Goal: Task Accomplishment & Management: Manage account settings

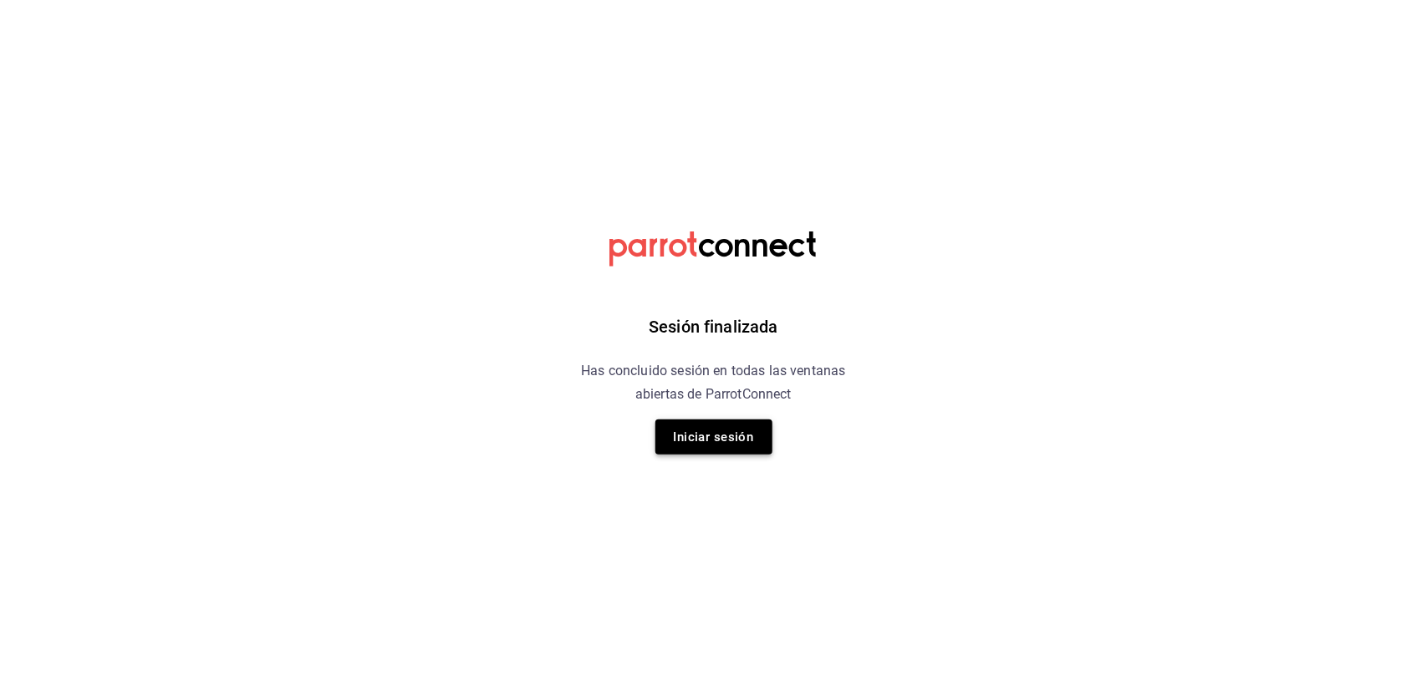
click at [723, 443] on button "Iniciar sesión" at bounding box center [713, 437] width 117 height 35
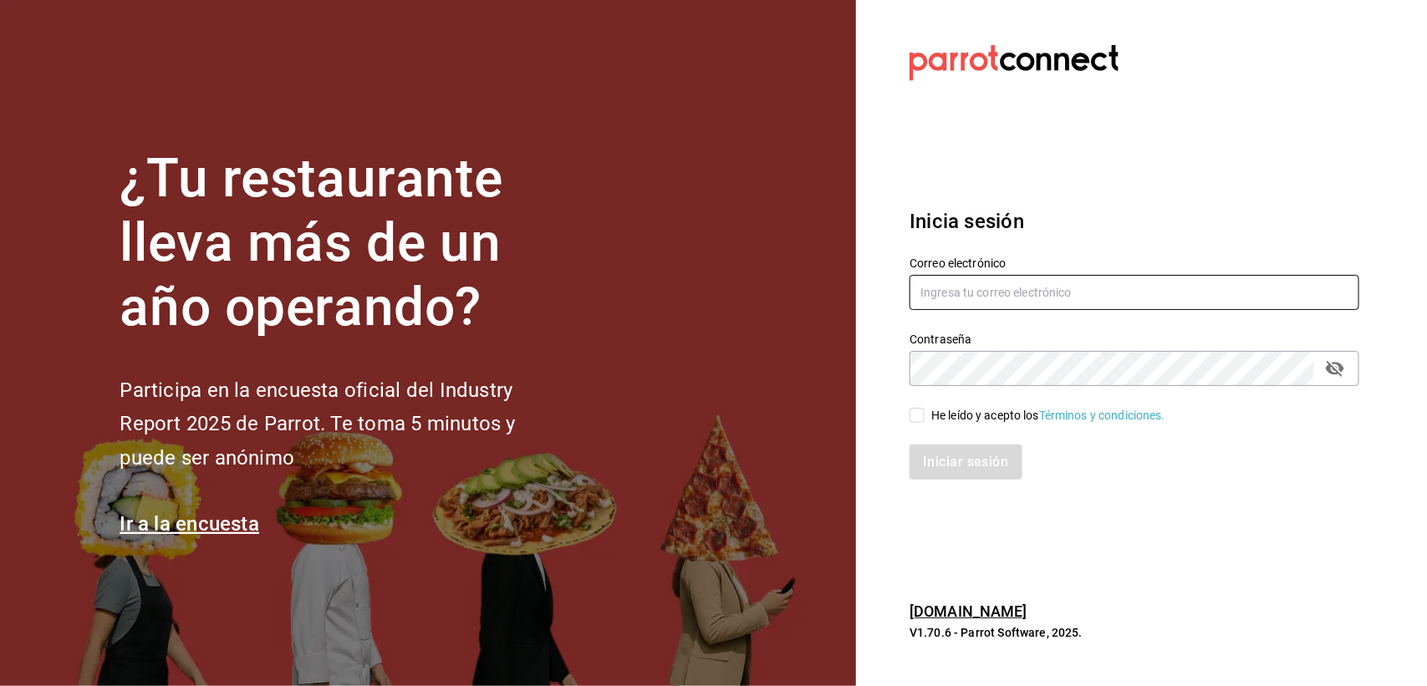
click at [947, 293] on input "text" at bounding box center [1135, 292] width 450 height 35
type input "F"
type input "[PERSON_NAME][EMAIL_ADDRESS][DOMAIN_NAME]"
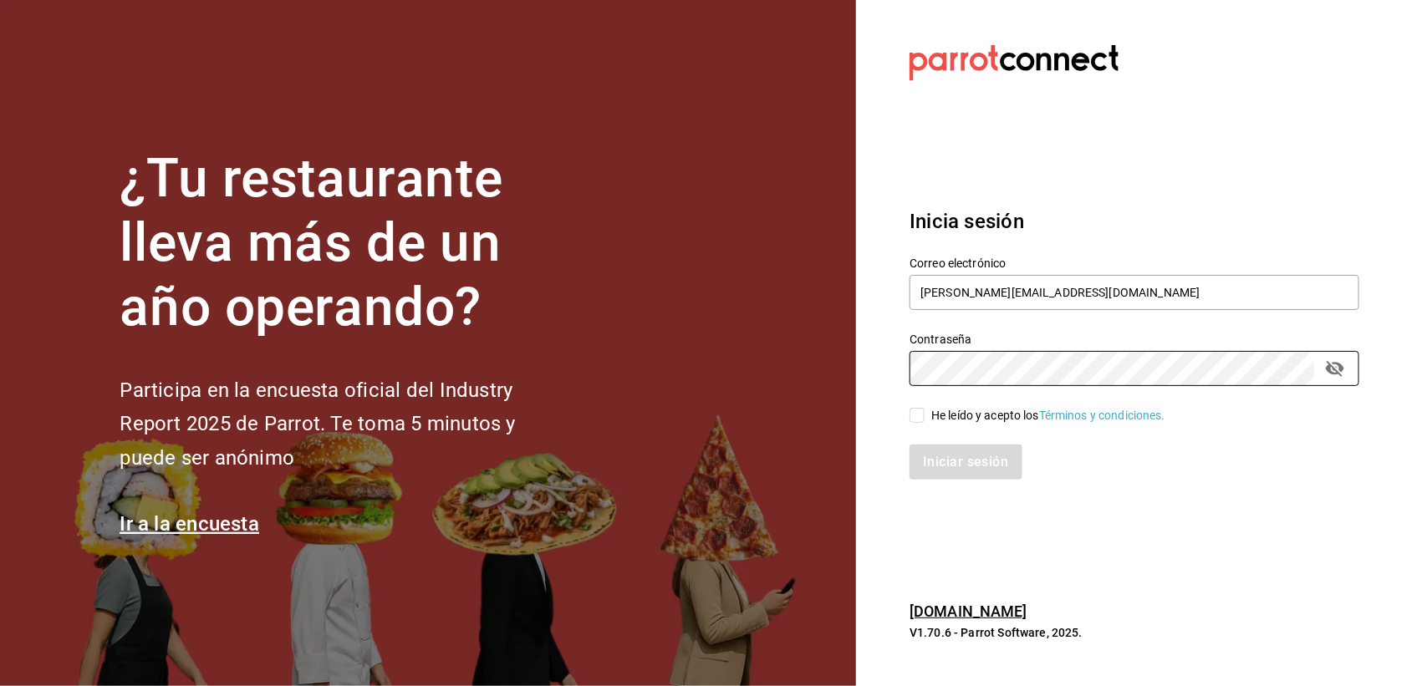
click at [914, 408] on input "He leído y acepto los Términos y condiciones." at bounding box center [917, 415] width 15 height 15
checkbox input "true"
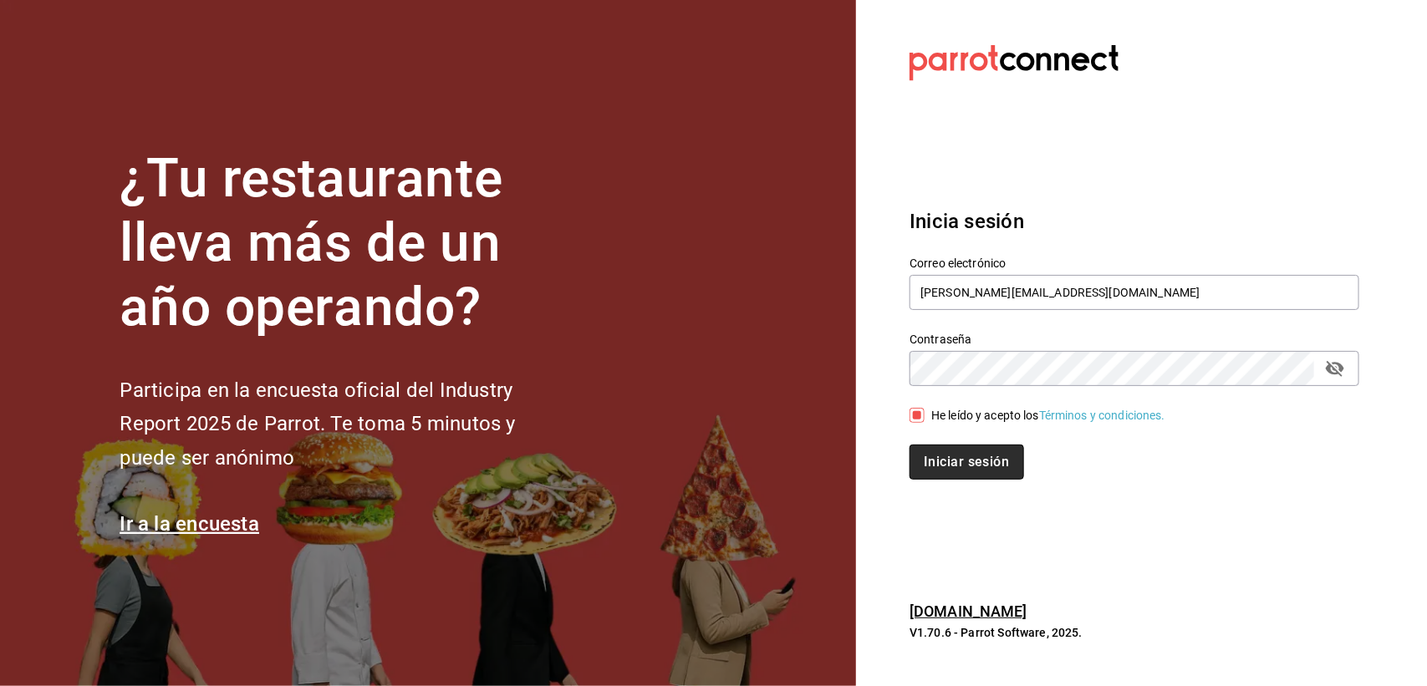
click at [958, 468] on button "Iniciar sesión" at bounding box center [967, 462] width 114 height 35
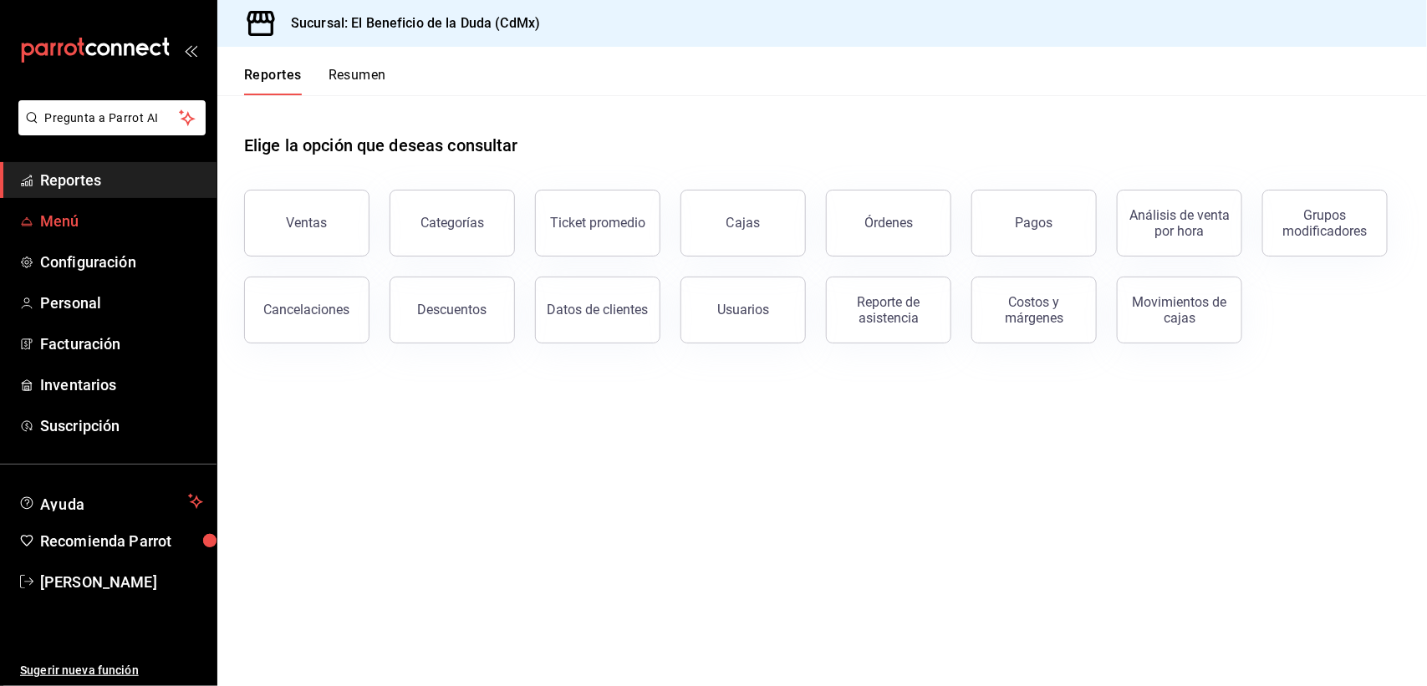
click at [56, 219] on span "Menú" at bounding box center [121, 221] width 163 height 23
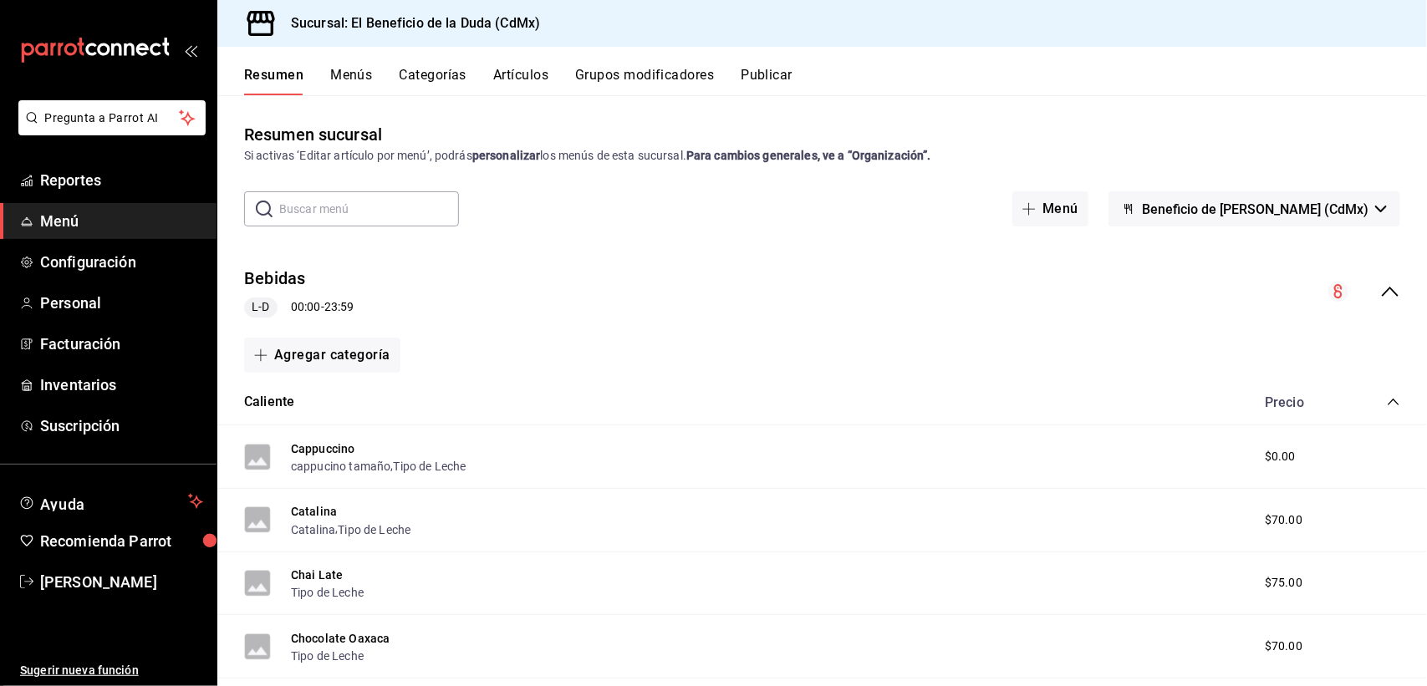
click at [429, 74] on button "Categorías" at bounding box center [434, 81] width 68 height 28
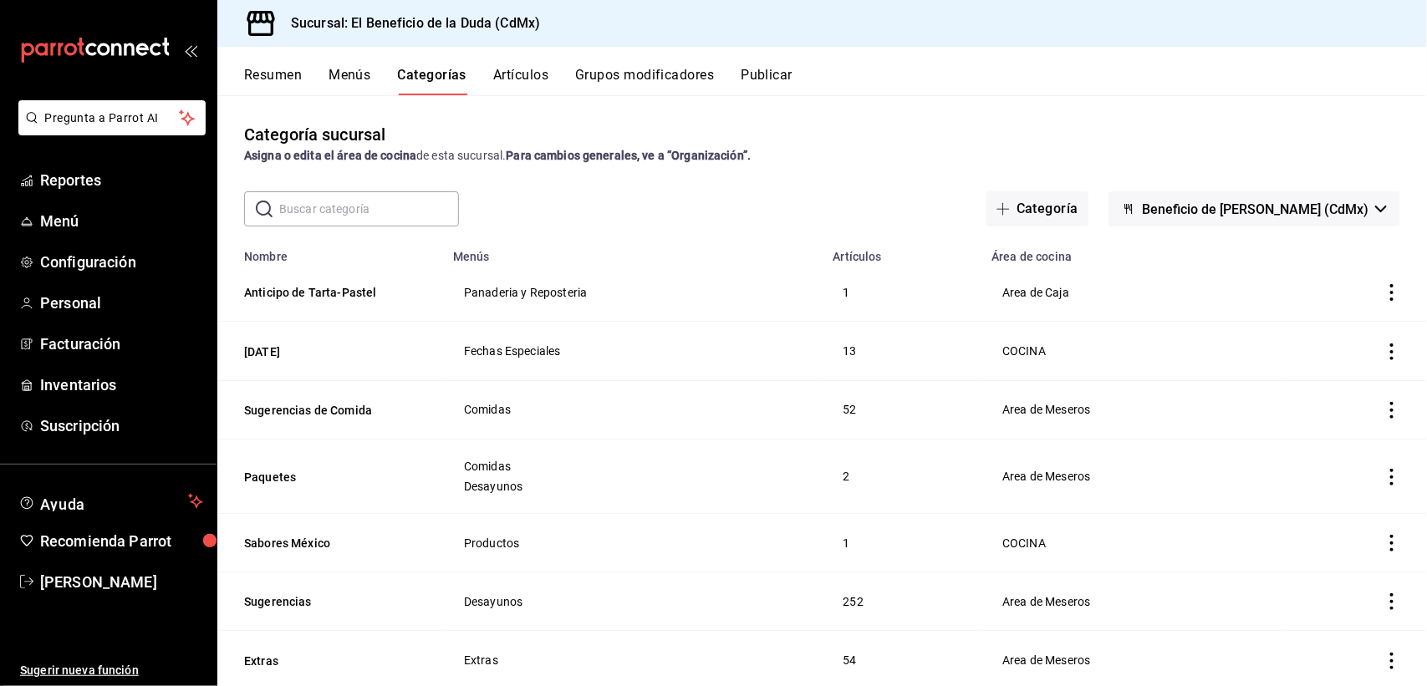
click at [535, 69] on button "Artículos" at bounding box center [520, 81] width 55 height 28
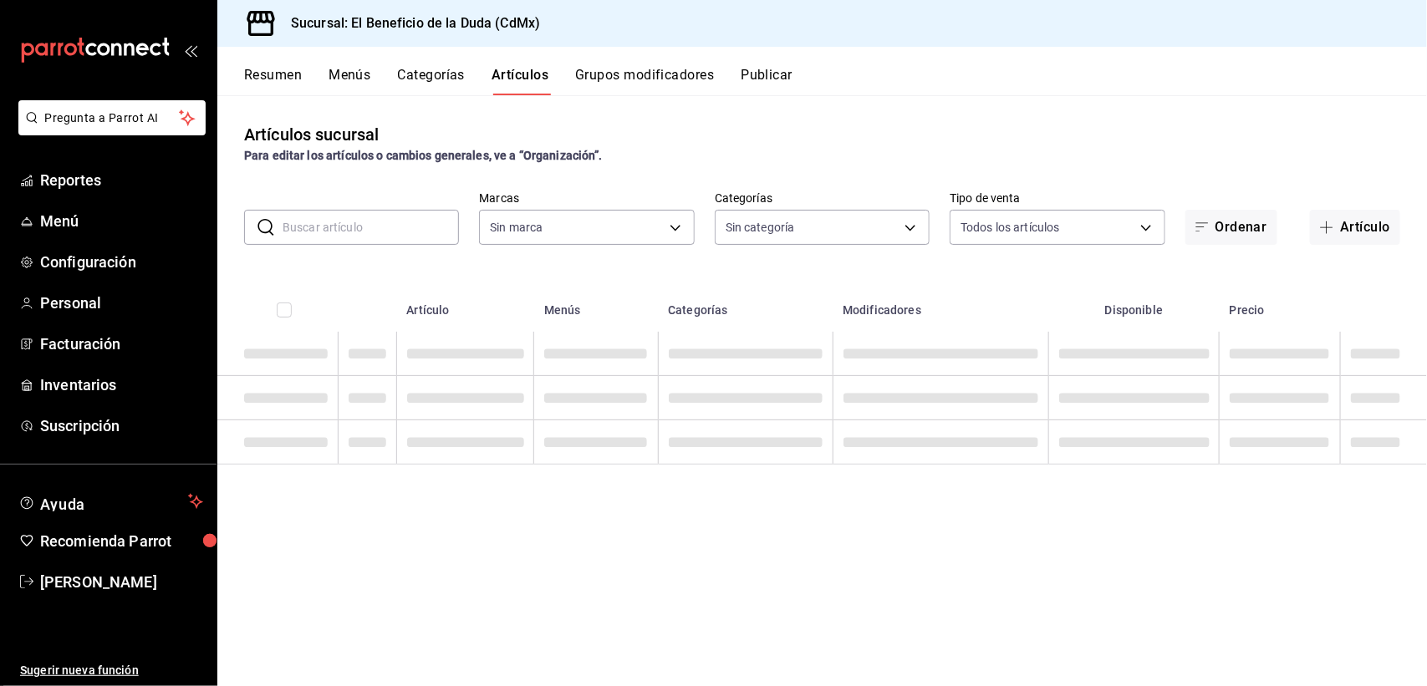
type input "bc4ceb8a-cc6d-4241-a28d-2dd23a7e2342"
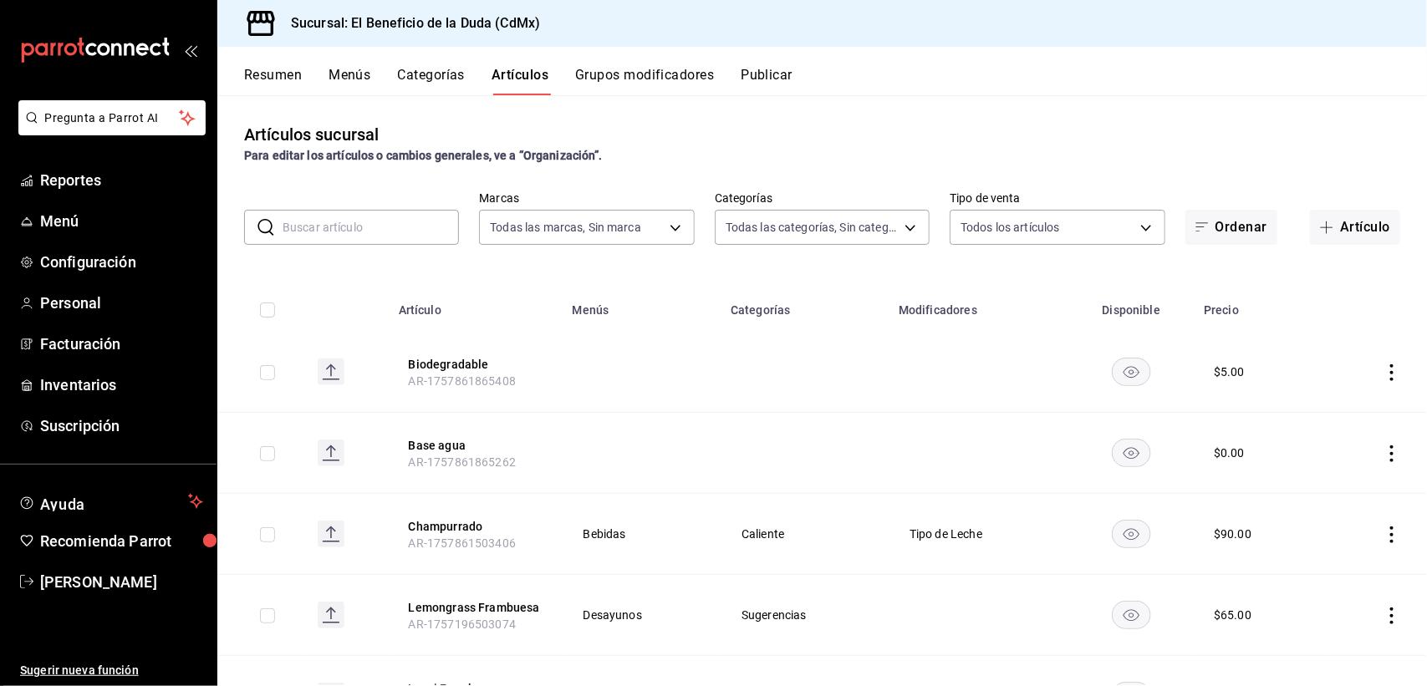
type input "fe192d09-a784-4d17-bfec-bbf865234069,f6e5386d-2b2d-4d2f-87a6-bde2b2d45bbd,33156…"
click at [335, 232] on input "text" at bounding box center [371, 227] width 176 height 33
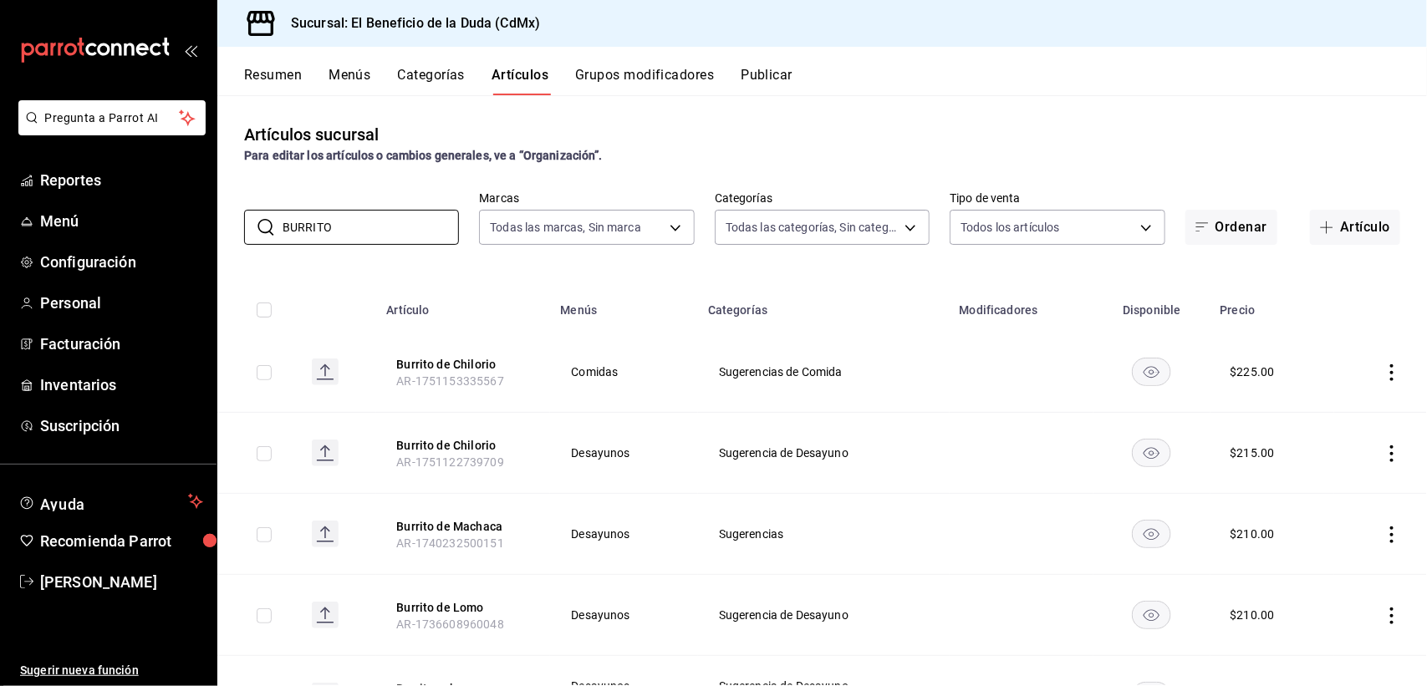
drag, startPoint x: 274, startPoint y: 249, endPoint x: 252, endPoint y: 251, distance: 22.6
click at [252, 251] on div "Artículos sucursal Para editar los artículos o cambios generales, ve a “Organiz…" at bounding box center [822, 390] width 1210 height 590
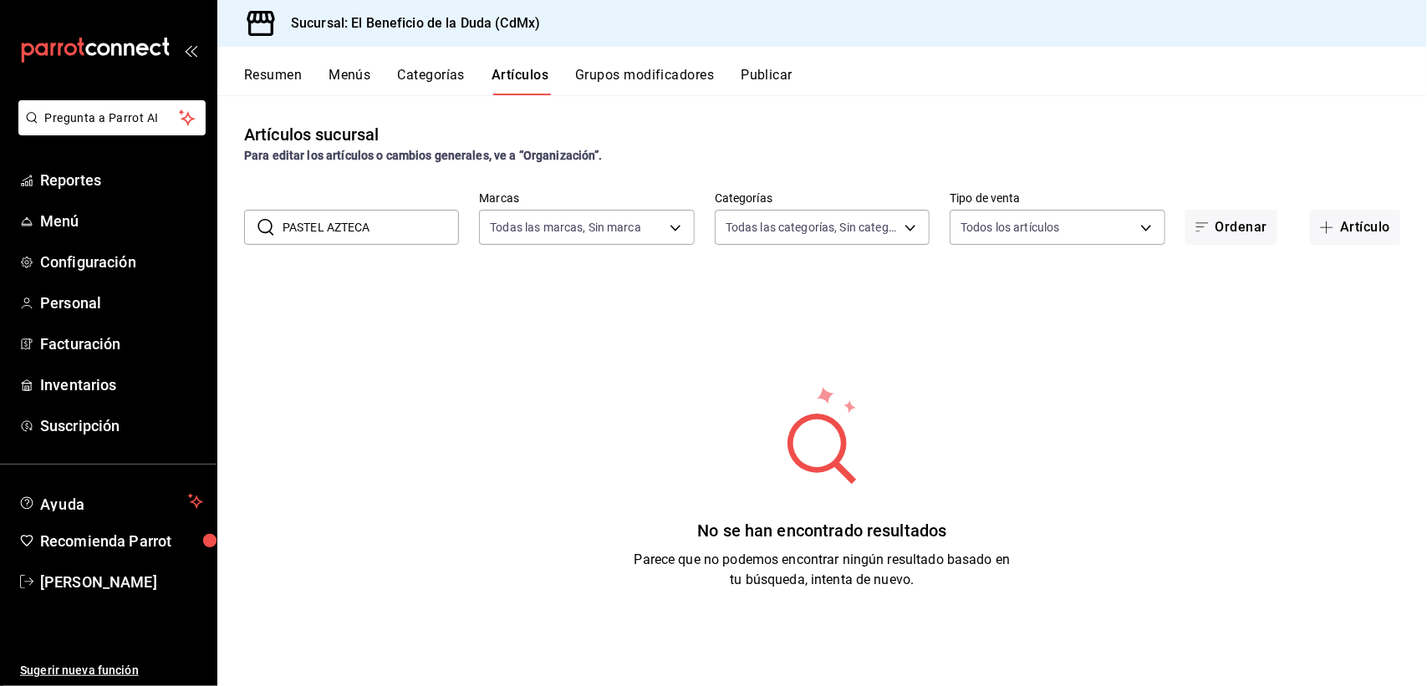
drag, startPoint x: 386, startPoint y: 223, endPoint x: 270, endPoint y: 217, distance: 116.3
click at [270, 217] on div "​ PASTEL AZTECA ​" at bounding box center [351, 227] width 215 height 35
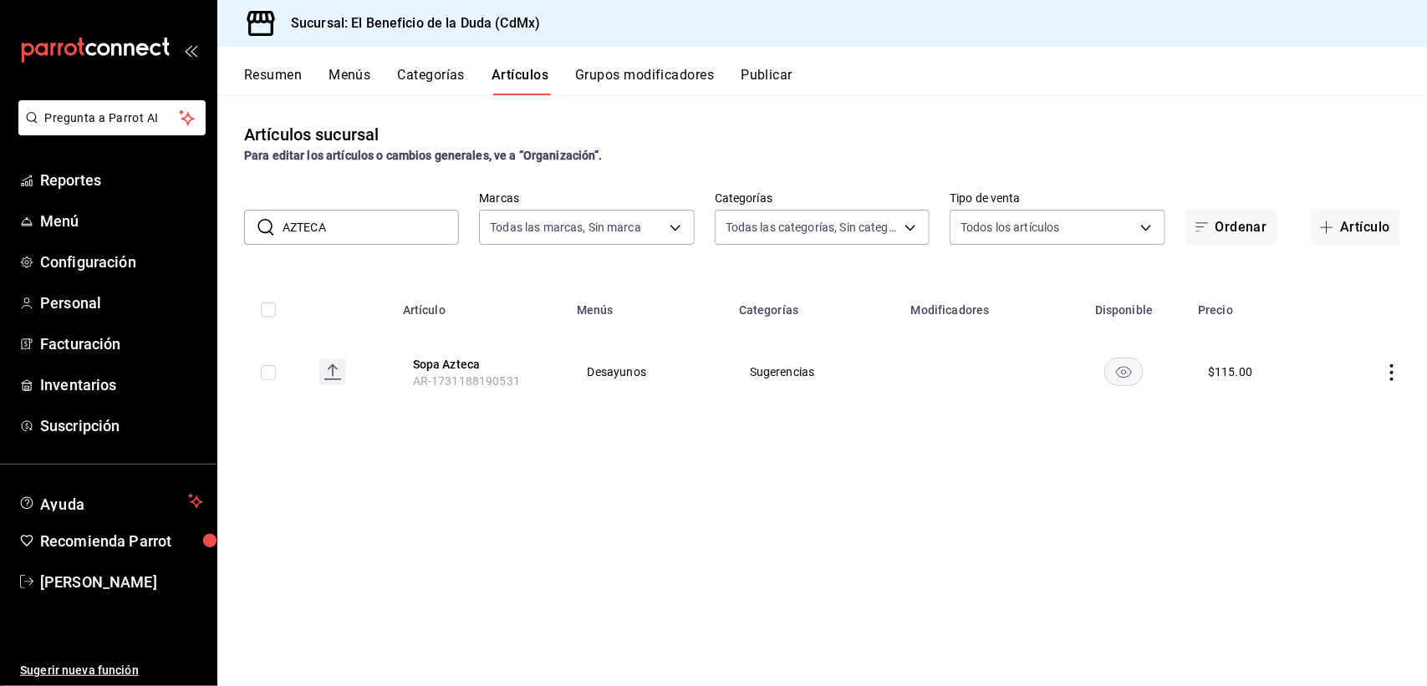
click at [343, 230] on input "AZTECA" at bounding box center [371, 227] width 176 height 33
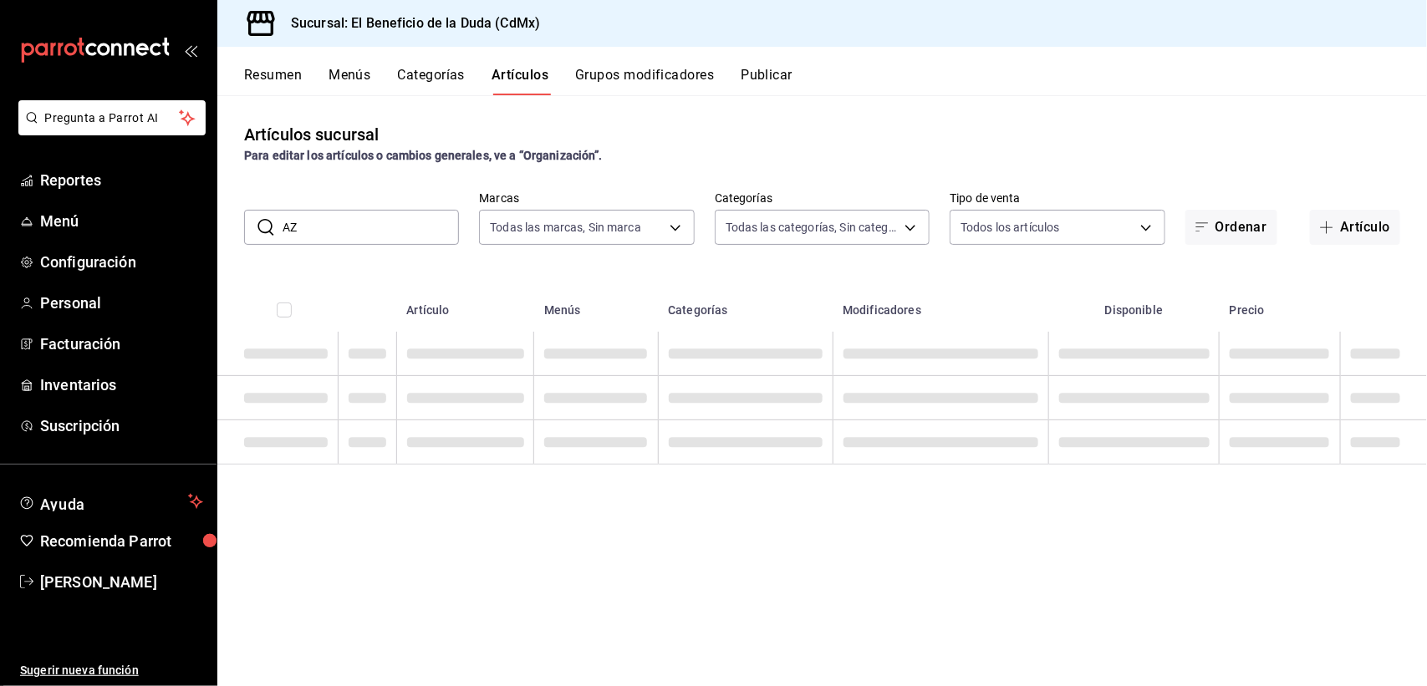
type input "A"
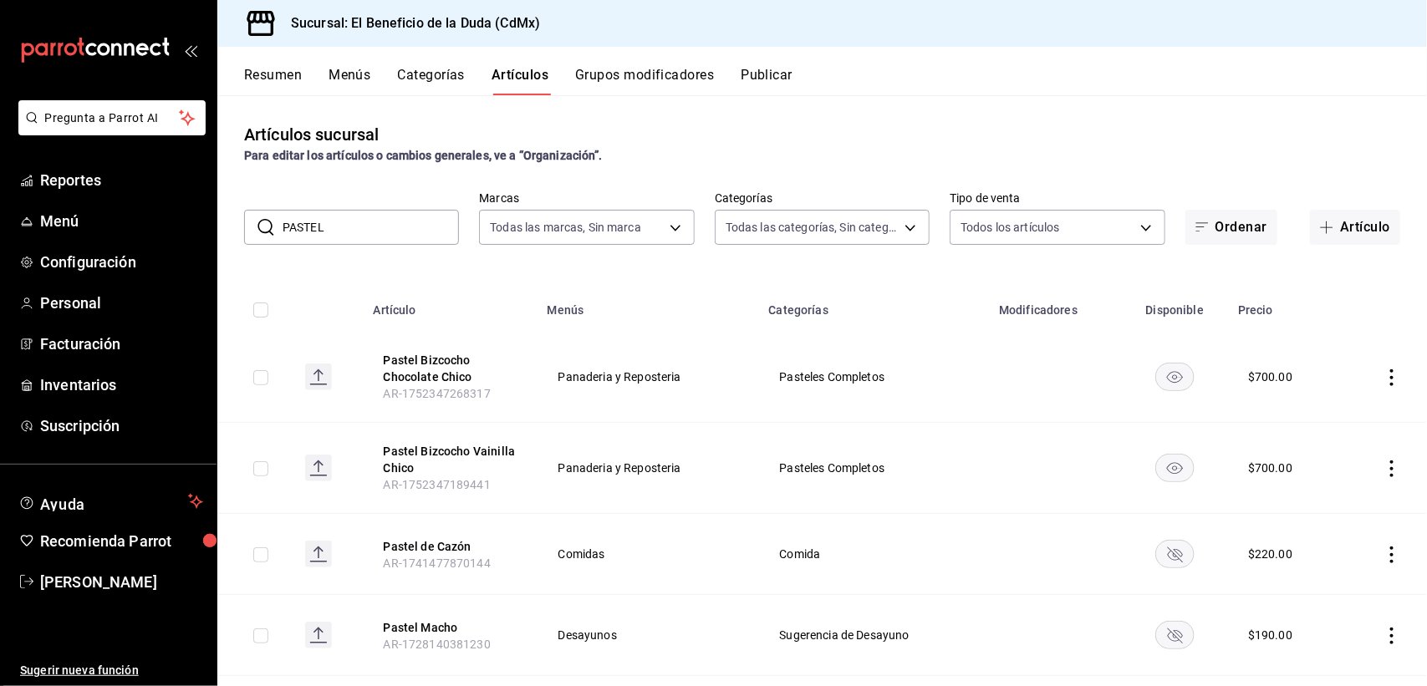
click at [353, 230] on input "PASTEL" at bounding box center [371, 227] width 176 height 33
type input "P"
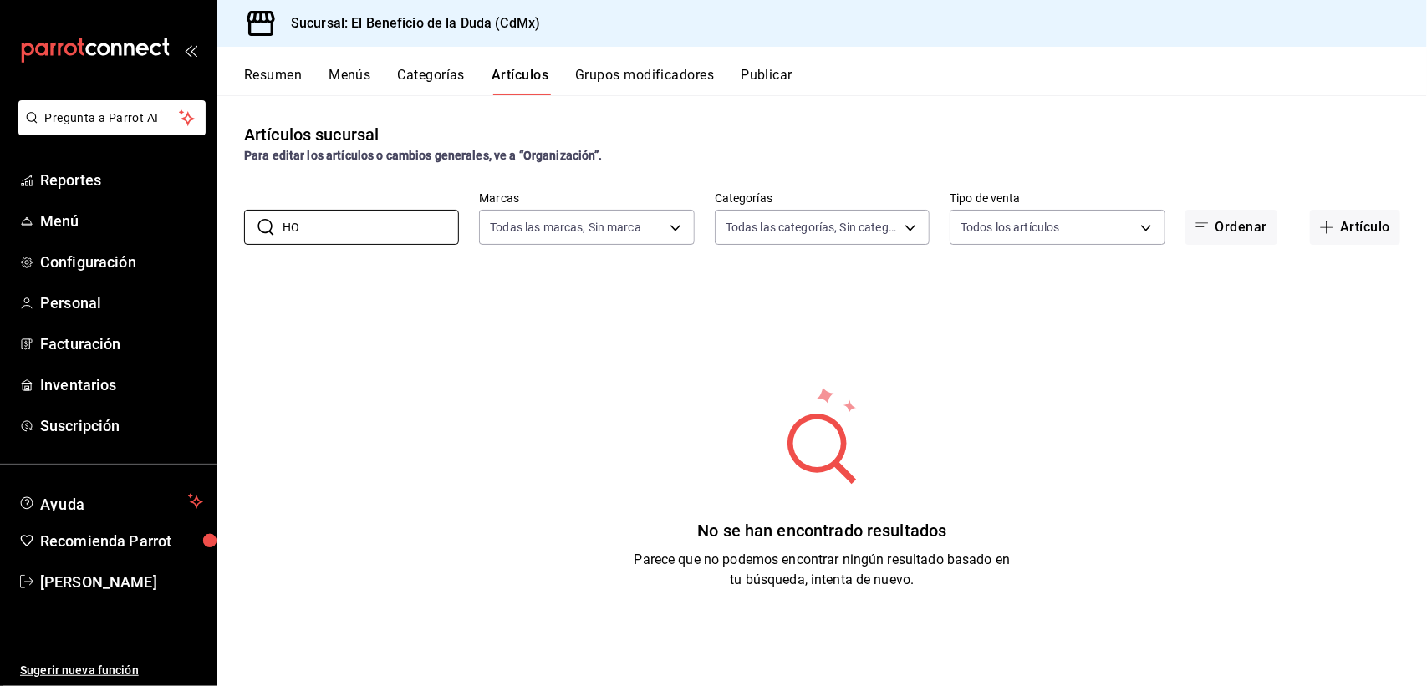
type input "H"
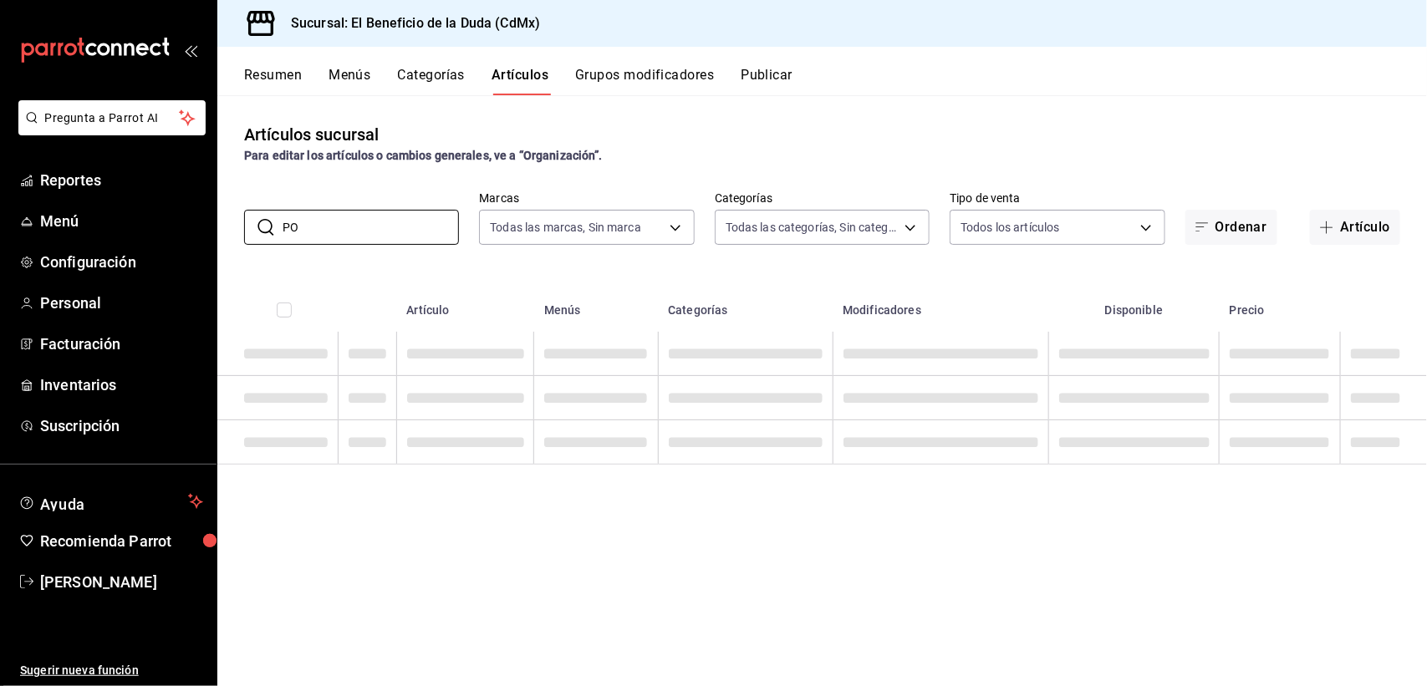
type input "P"
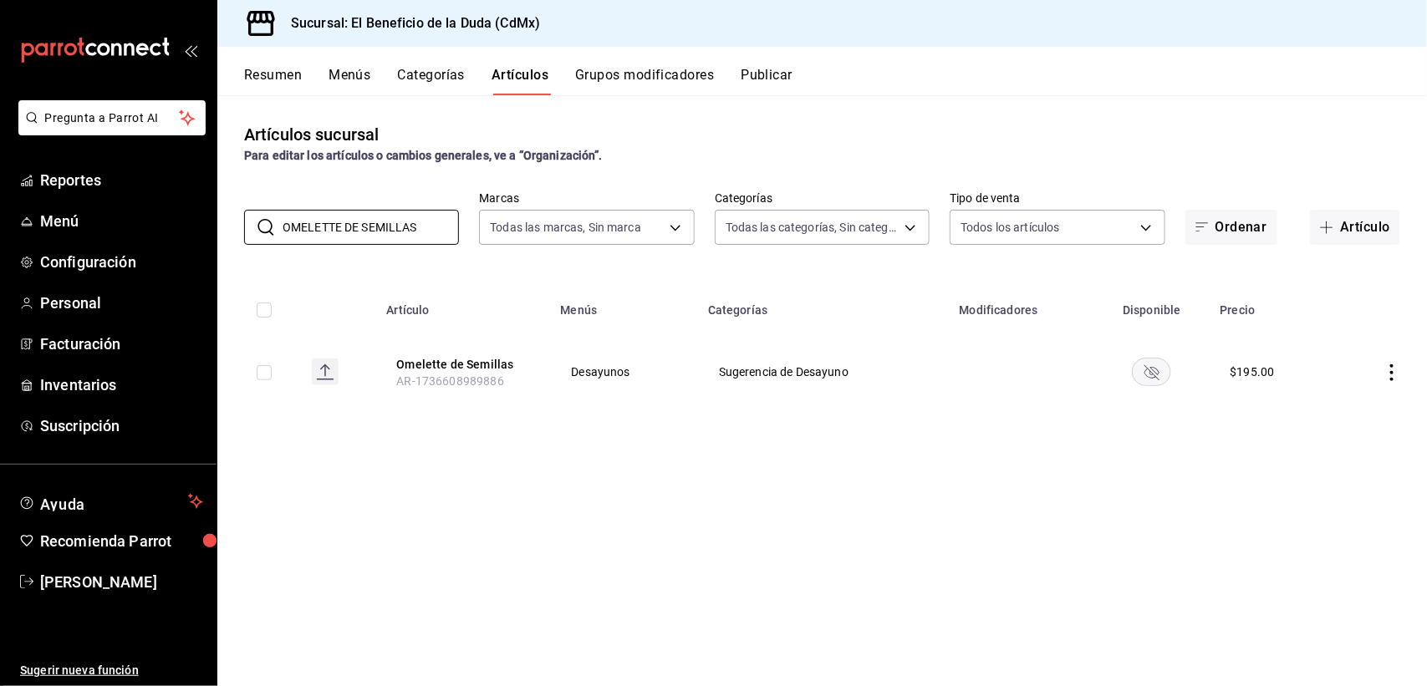
type input "OMELETTE DE SEMILLAS"
click at [1152, 373] on rect "availability-product" at bounding box center [1152, 372] width 38 height 28
drag, startPoint x: 422, startPoint y: 228, endPoint x: 261, endPoint y: 223, distance: 161.4
click at [261, 223] on div "​ OMELETTE DE SEMILLAS ​" at bounding box center [351, 227] width 215 height 35
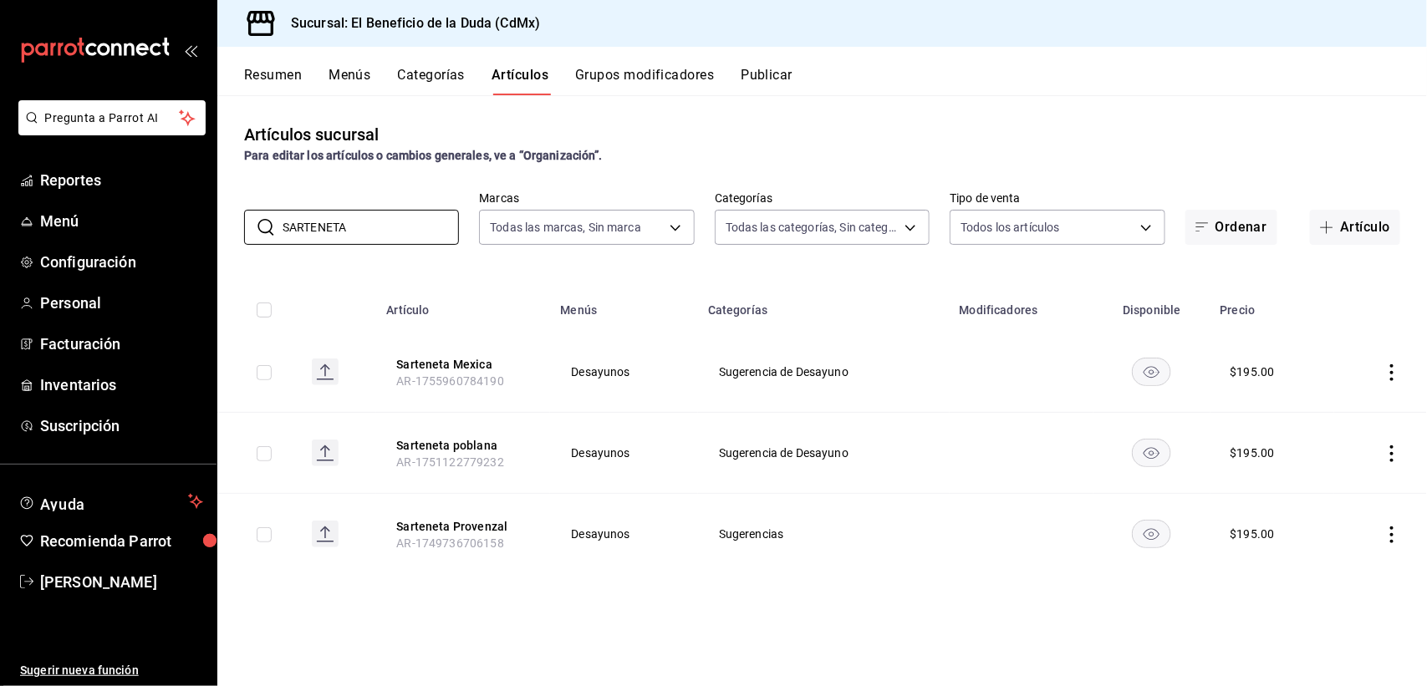
type input "SARTENETA"
click at [1159, 370] on icon "availability-product" at bounding box center [1152, 373] width 16 height 12
click at [1143, 532] on rect "availability-product" at bounding box center [1152, 534] width 38 height 28
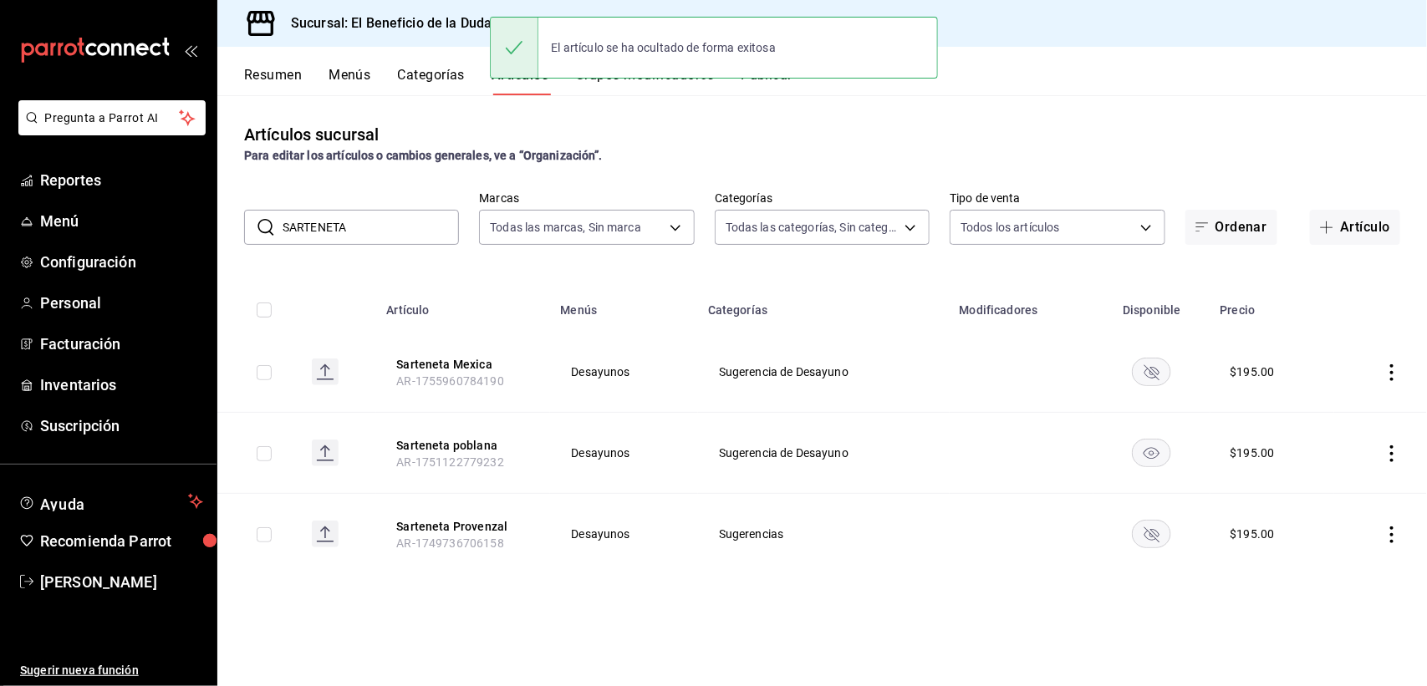
click at [1388, 453] on icon "actions" at bounding box center [1391, 454] width 17 height 17
drag, startPoint x: 1348, startPoint y: 487, endPoint x: 1121, endPoint y: 352, distance: 263.9
click at [1347, 489] on span "Editar" at bounding box center [1342, 493] width 43 height 18
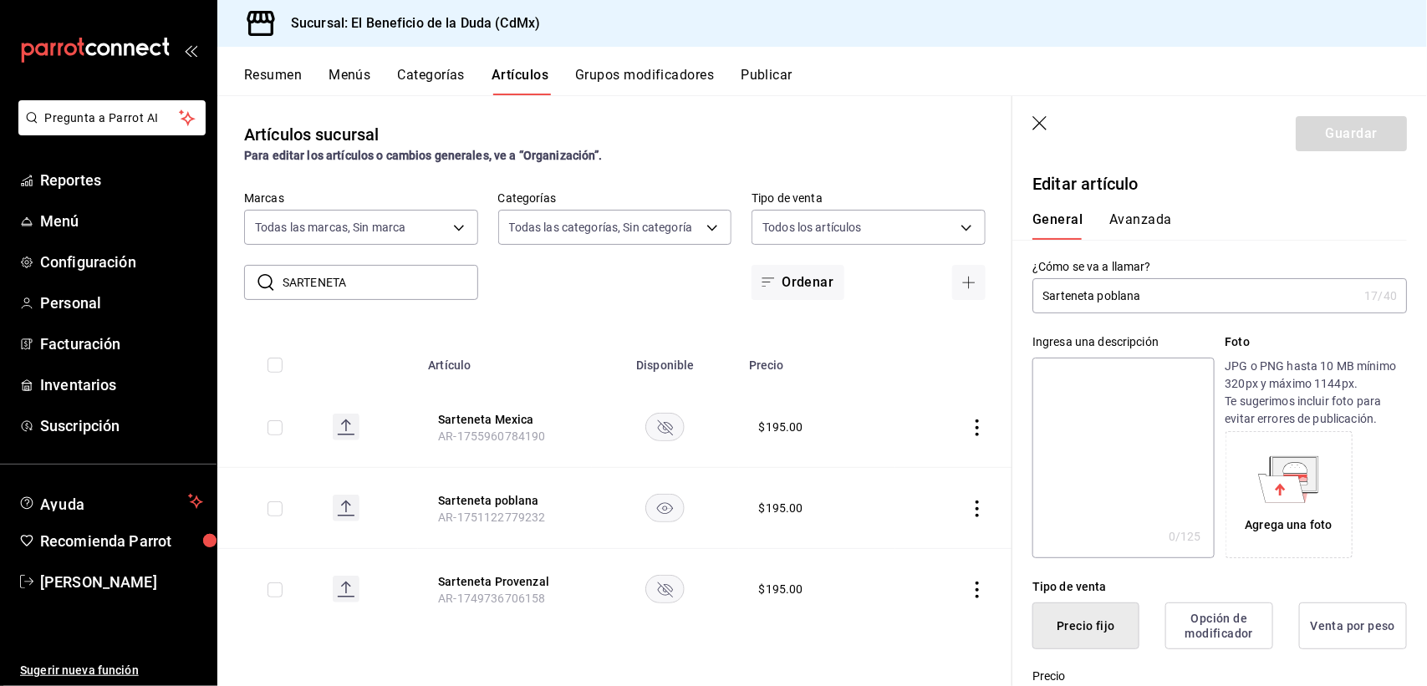
type input "$195.00"
type input "Sarteneta Azteca"
click at [1321, 125] on button "Guardar" at bounding box center [1351, 133] width 111 height 35
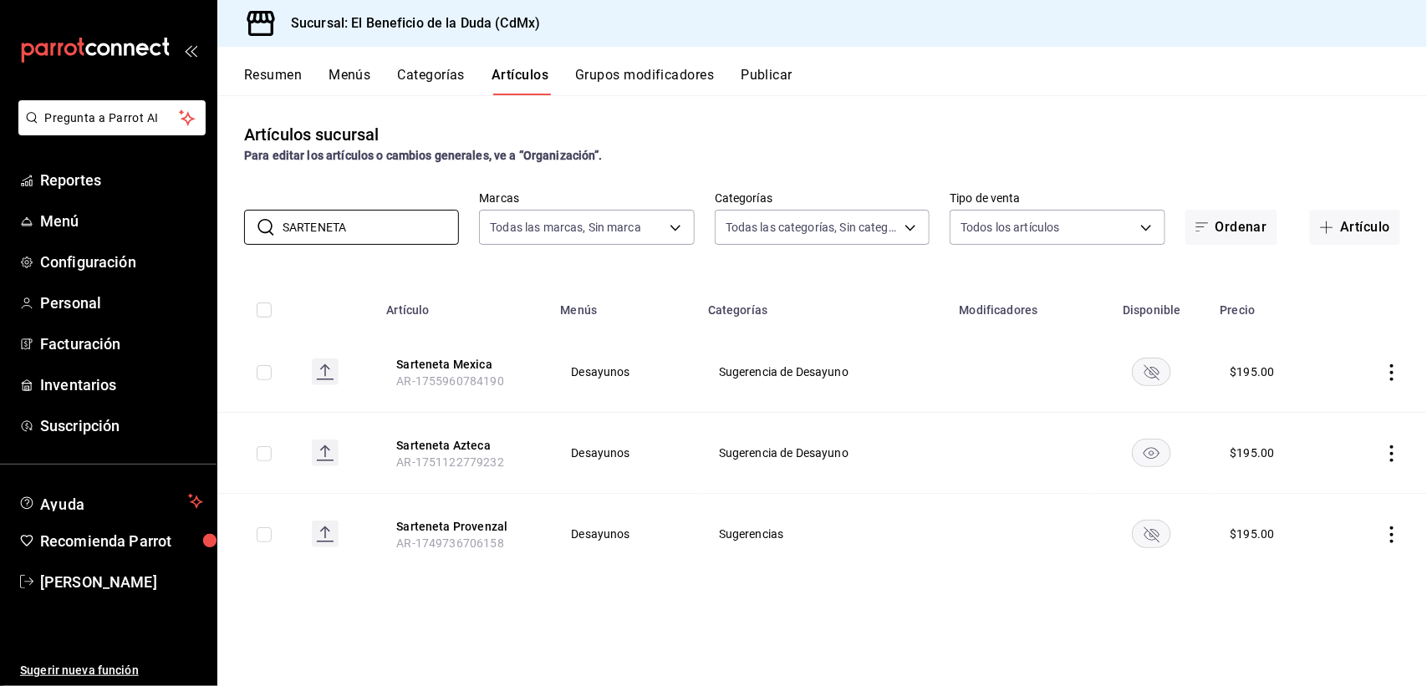
drag, startPoint x: 366, startPoint y: 232, endPoint x: 201, endPoint y: 198, distance: 168.9
click at [201, 201] on div "Pregunta a Parrot AI Reportes Menú Configuración Personal Facturación Inventari…" at bounding box center [713, 343] width 1427 height 686
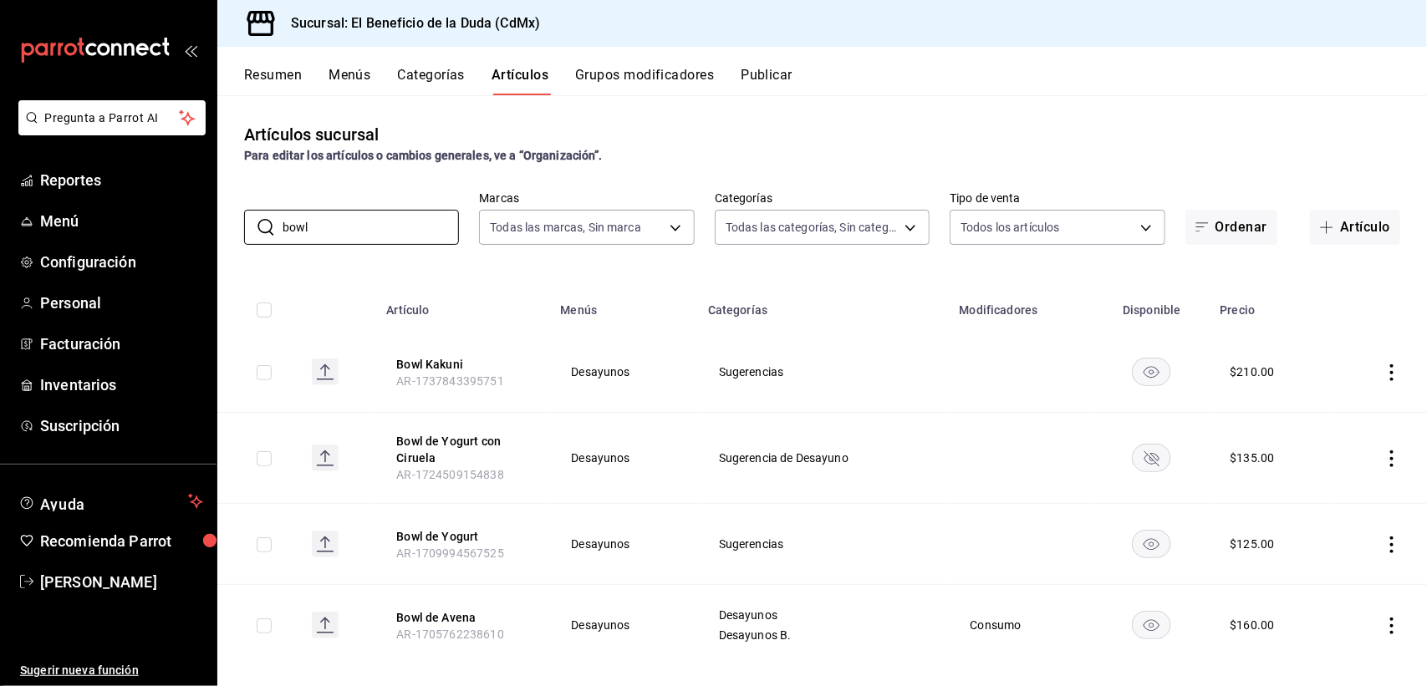
scroll to position [21, 0]
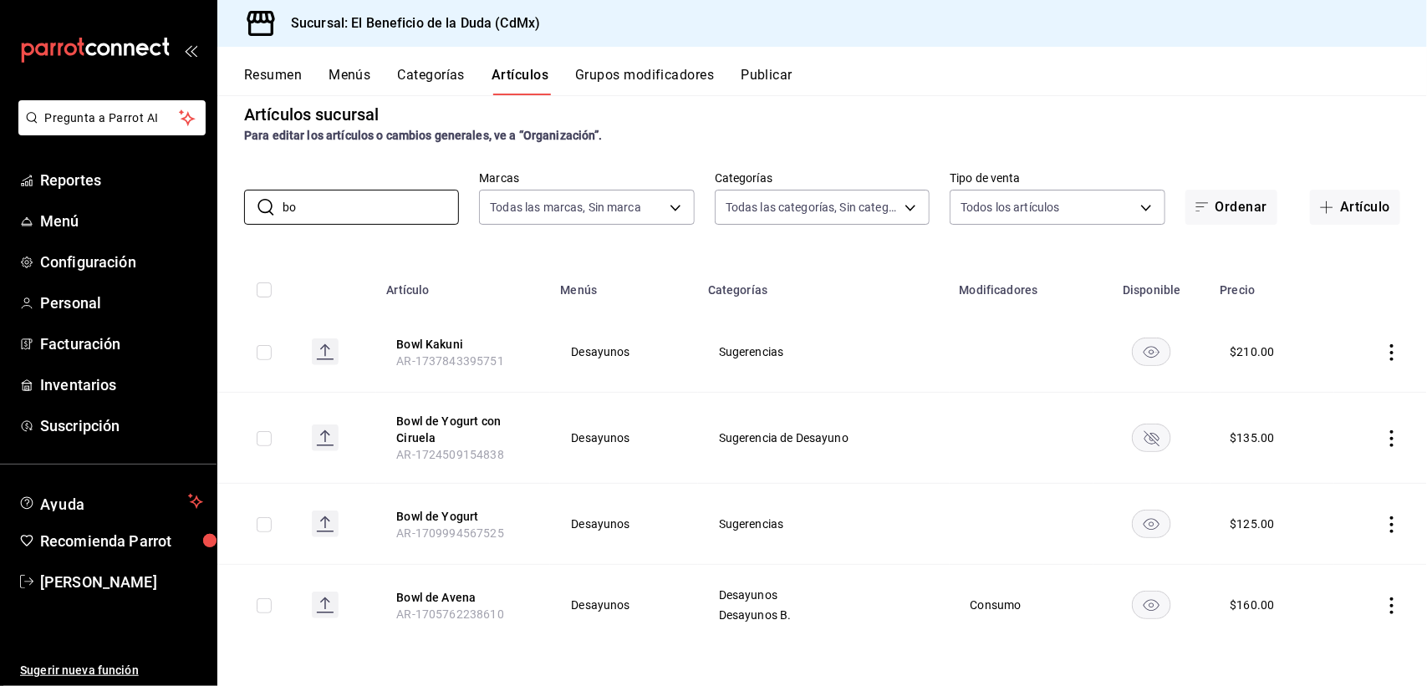
type input "b"
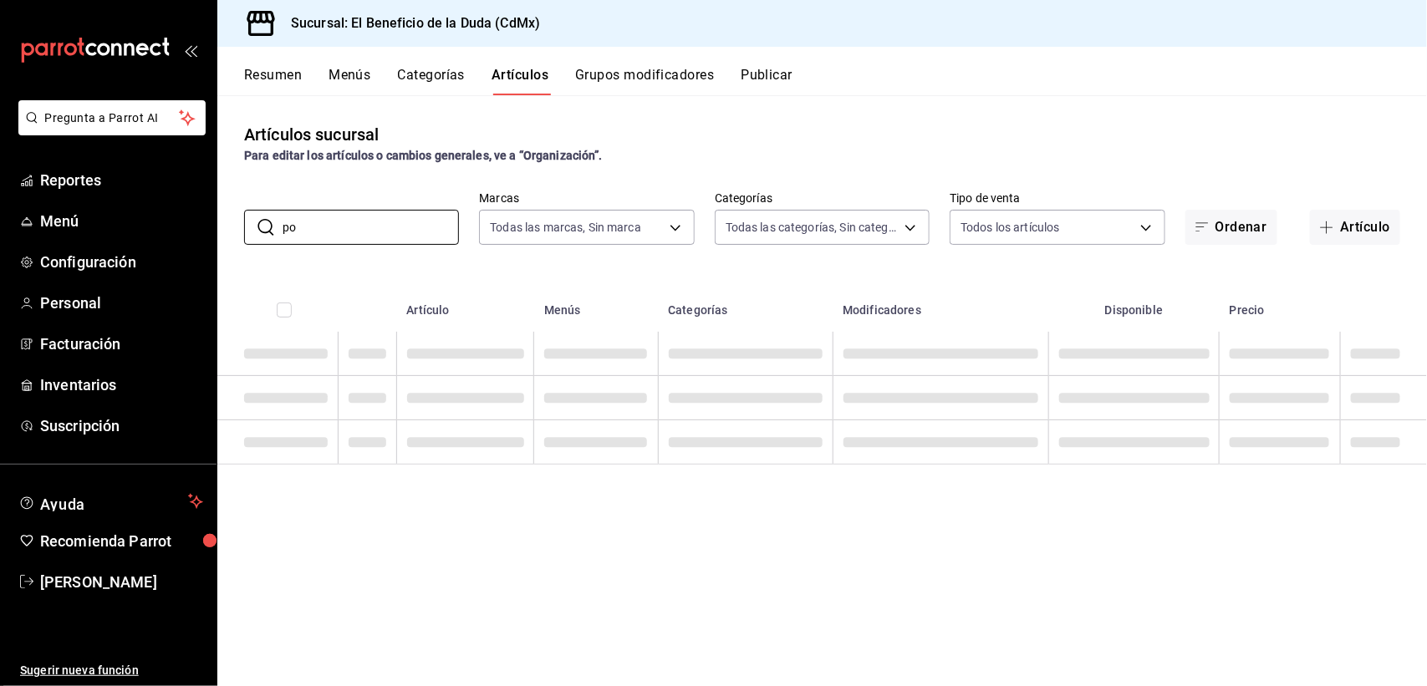
scroll to position [0, 0]
type input "p"
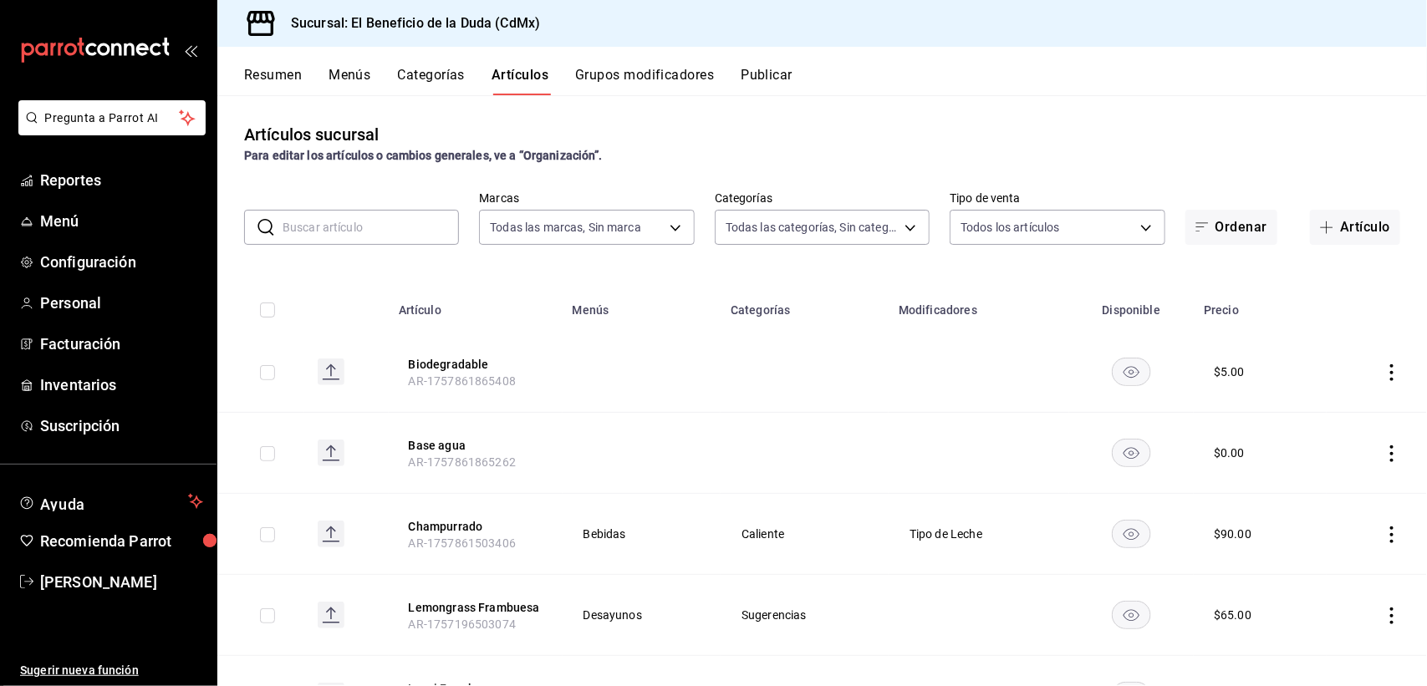
click at [1390, 528] on icon "actions" at bounding box center [1391, 535] width 3 height 17
click at [1325, 573] on span "Editar" at bounding box center [1323, 574] width 43 height 18
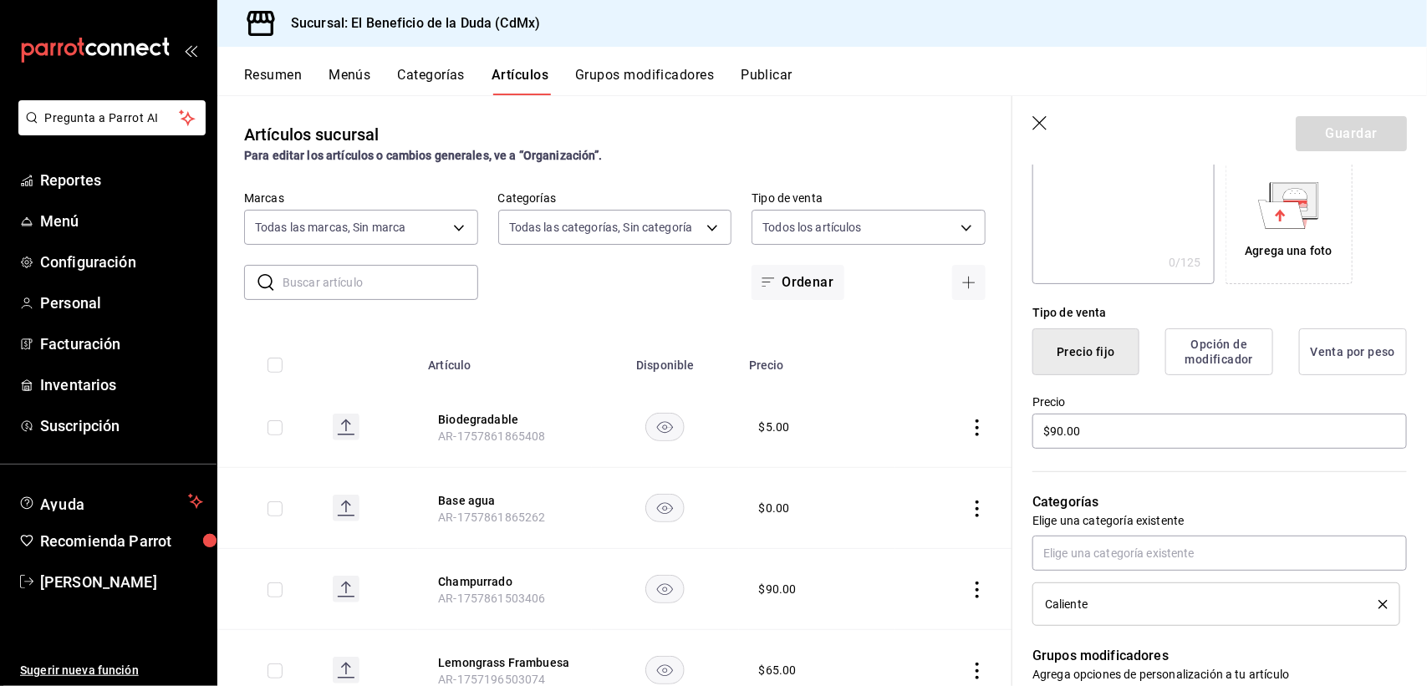
scroll to position [294, 0]
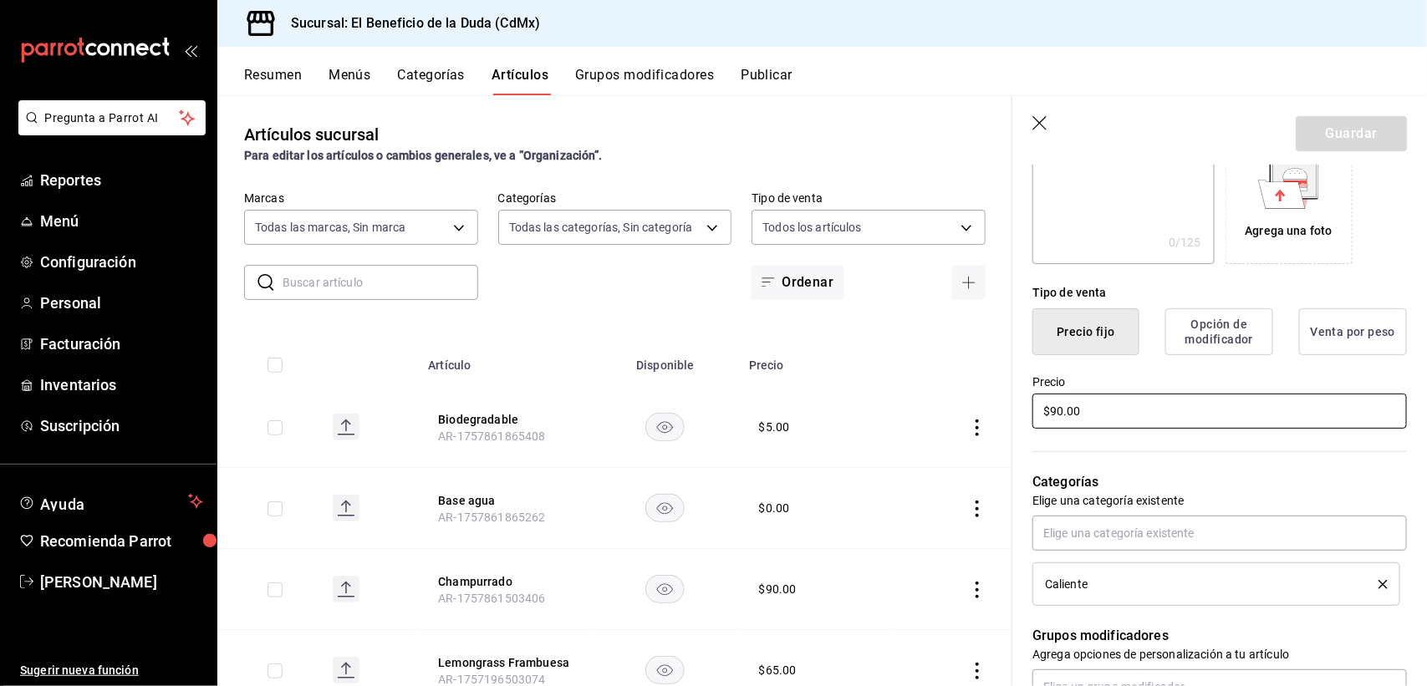
click at [1062, 408] on input "$90.00" at bounding box center [1219, 411] width 375 height 35
type input "$9.00"
type input "$85.00"
click at [1343, 140] on button "Guardar" at bounding box center [1351, 133] width 111 height 35
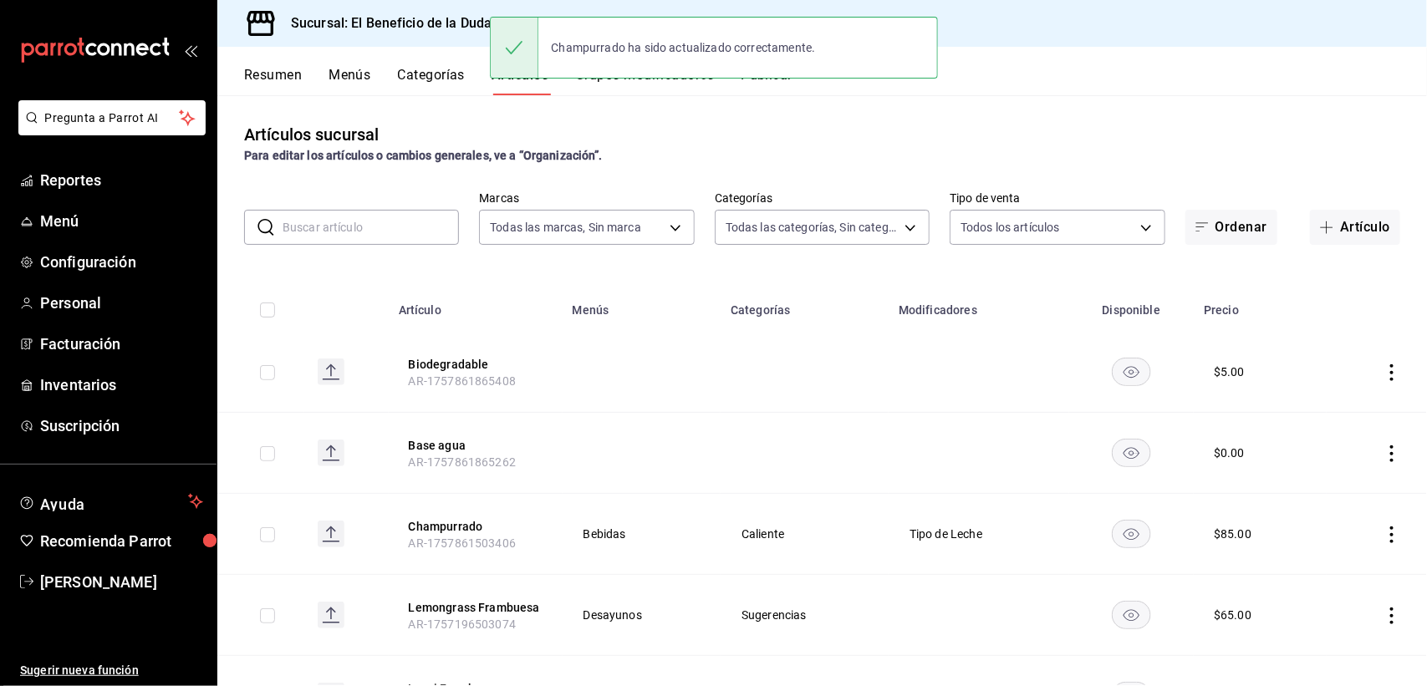
click at [429, 232] on input "text" at bounding box center [371, 227] width 176 height 33
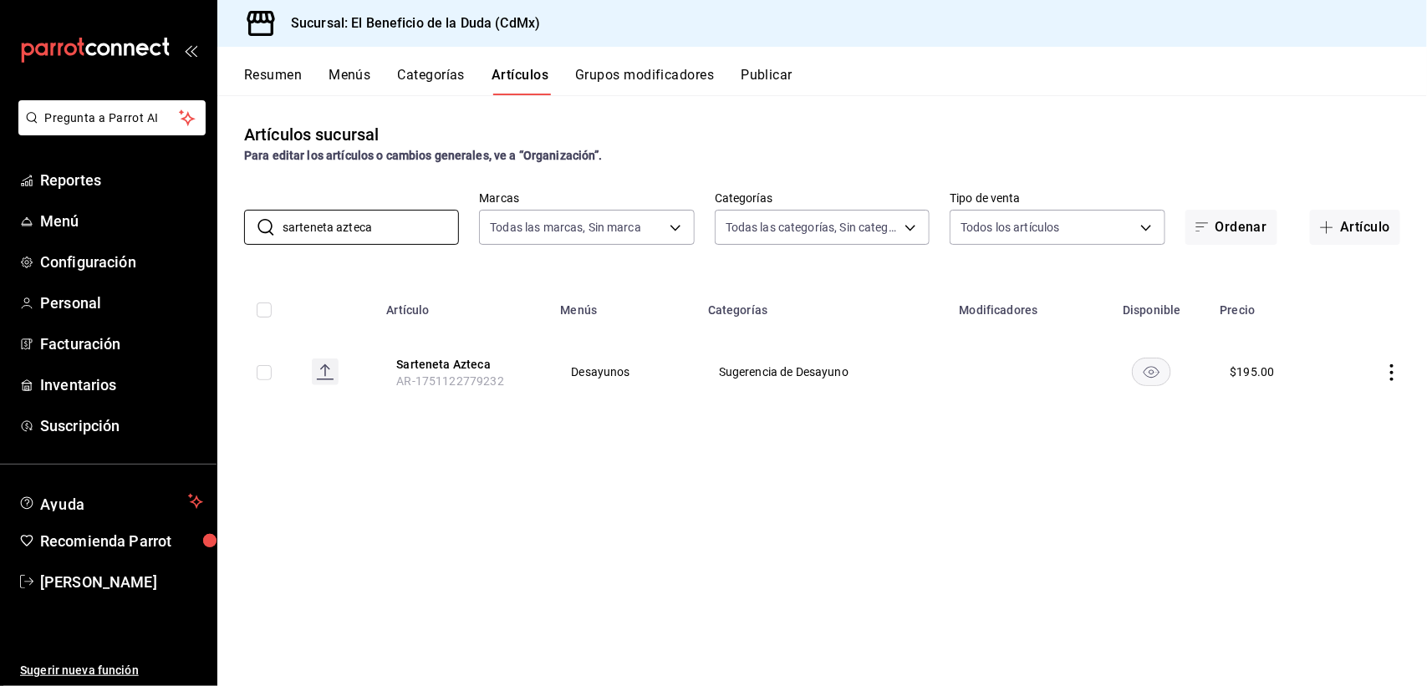
type input "sarteneta azteca"
click at [1389, 378] on icon "actions" at bounding box center [1391, 372] width 17 height 17
click at [1343, 415] on span "Editar" at bounding box center [1342, 412] width 43 height 18
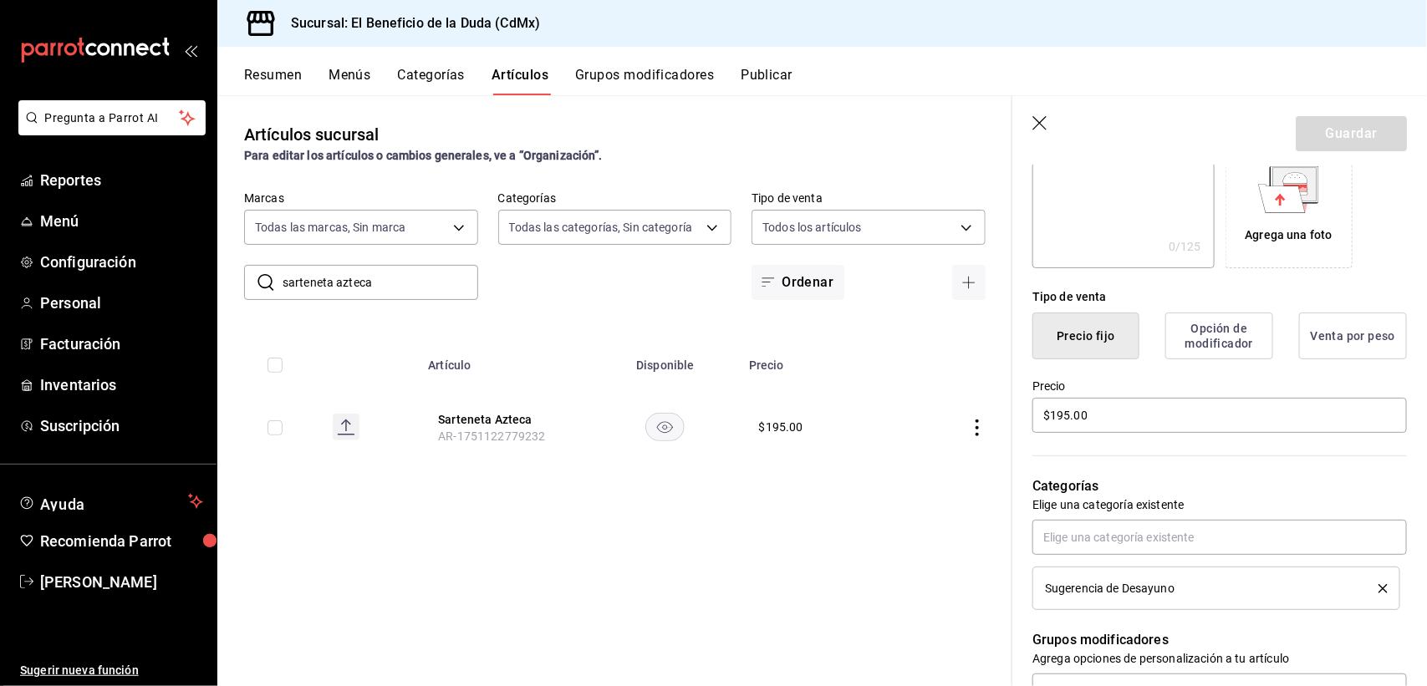
scroll to position [328, 0]
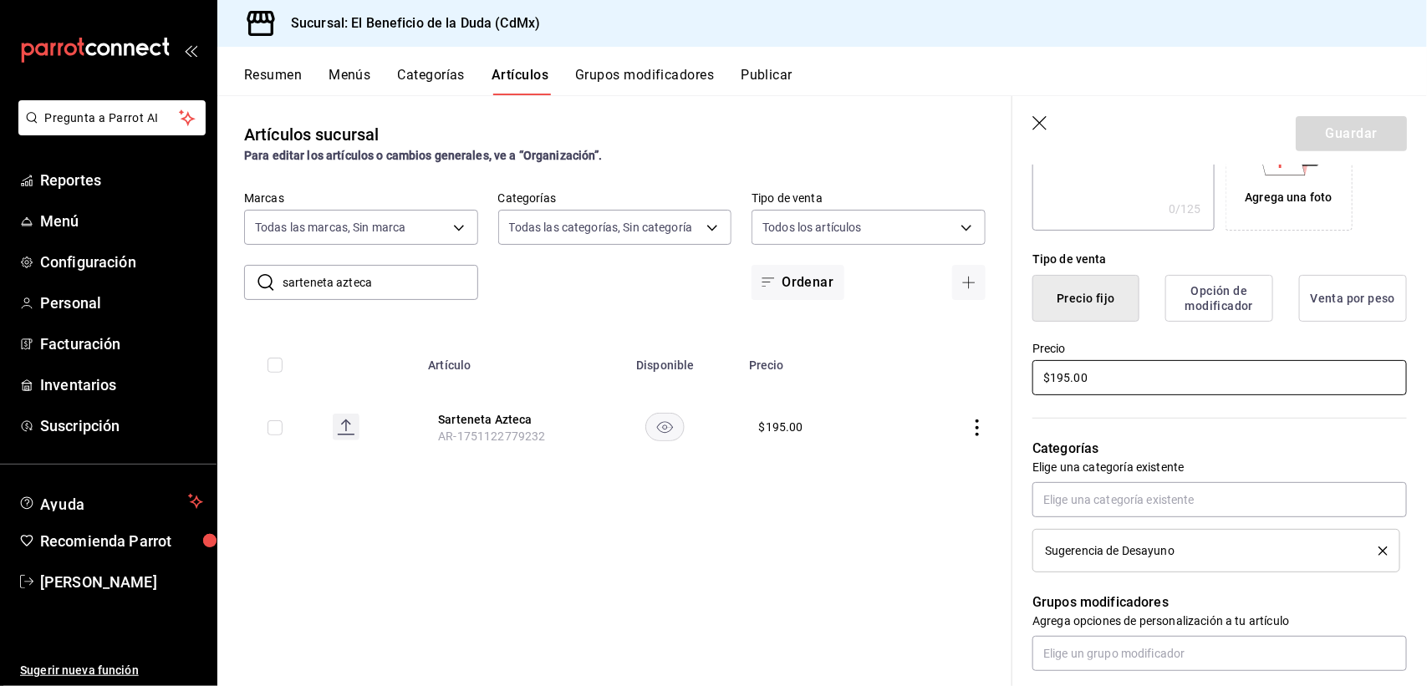
click at [1071, 374] on input "$195.00" at bounding box center [1219, 377] width 375 height 35
type input "$190.00"
click at [1364, 130] on button "Guardar" at bounding box center [1351, 133] width 111 height 35
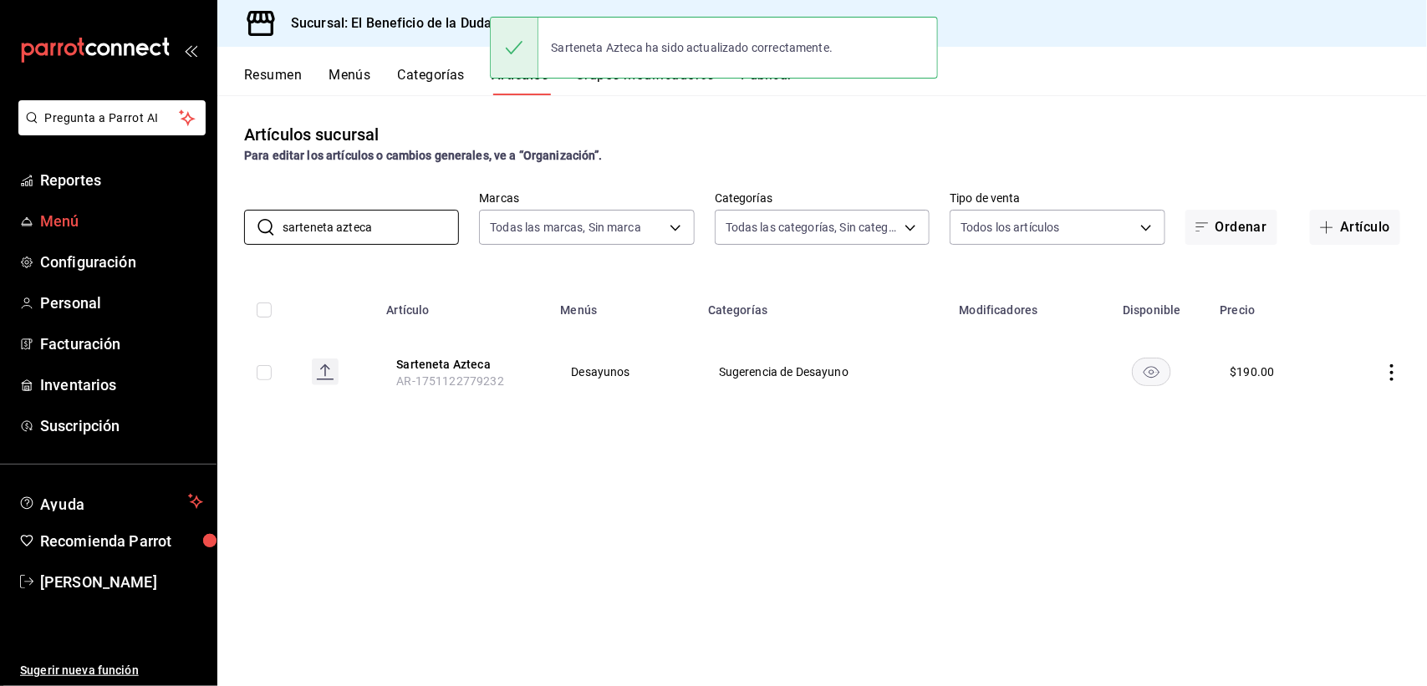
drag, startPoint x: 410, startPoint y: 224, endPoint x: 196, endPoint y: 214, distance: 213.4
click at [196, 214] on div "Pregunta a Parrot AI Reportes Menú Configuración Personal Facturación Inventari…" at bounding box center [713, 343] width 1427 height 686
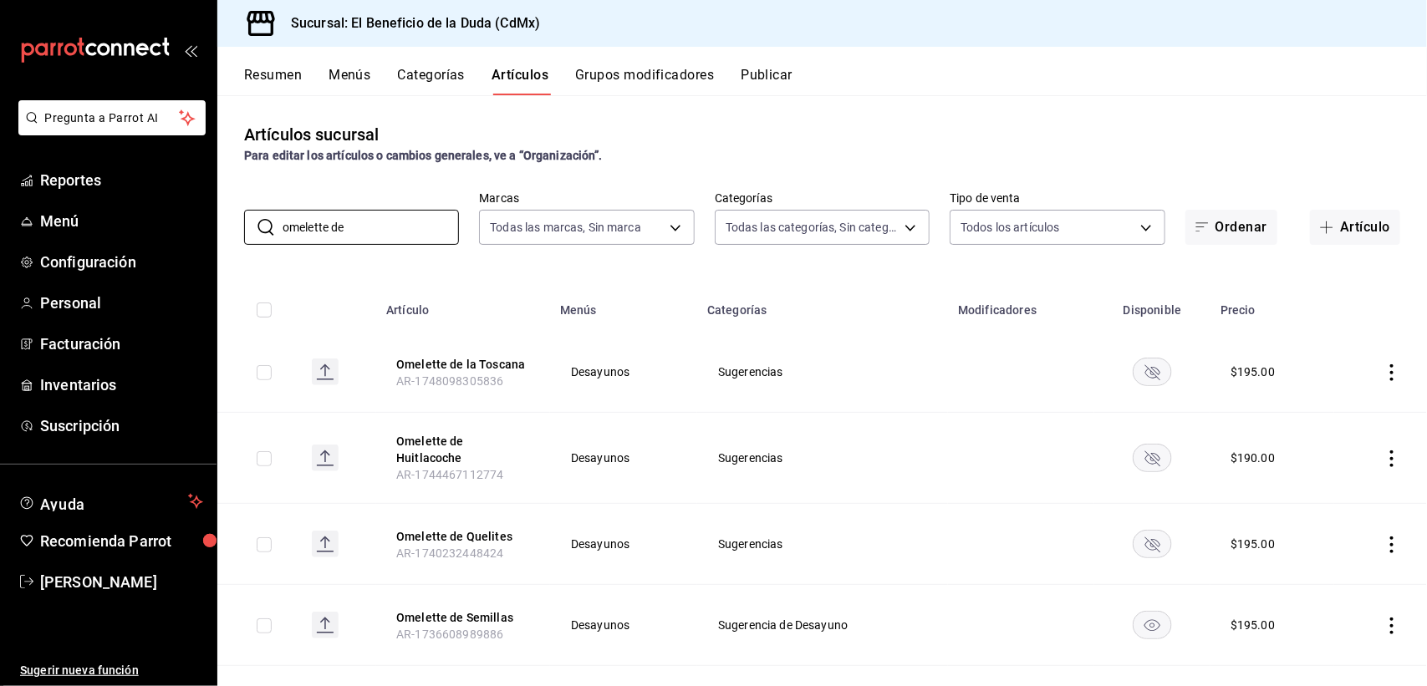
type input "omelette de"
click at [1383, 618] on icon "actions" at bounding box center [1391, 626] width 17 height 17
click at [1307, 579] on span "Editar" at bounding box center [1323, 574] width 43 height 18
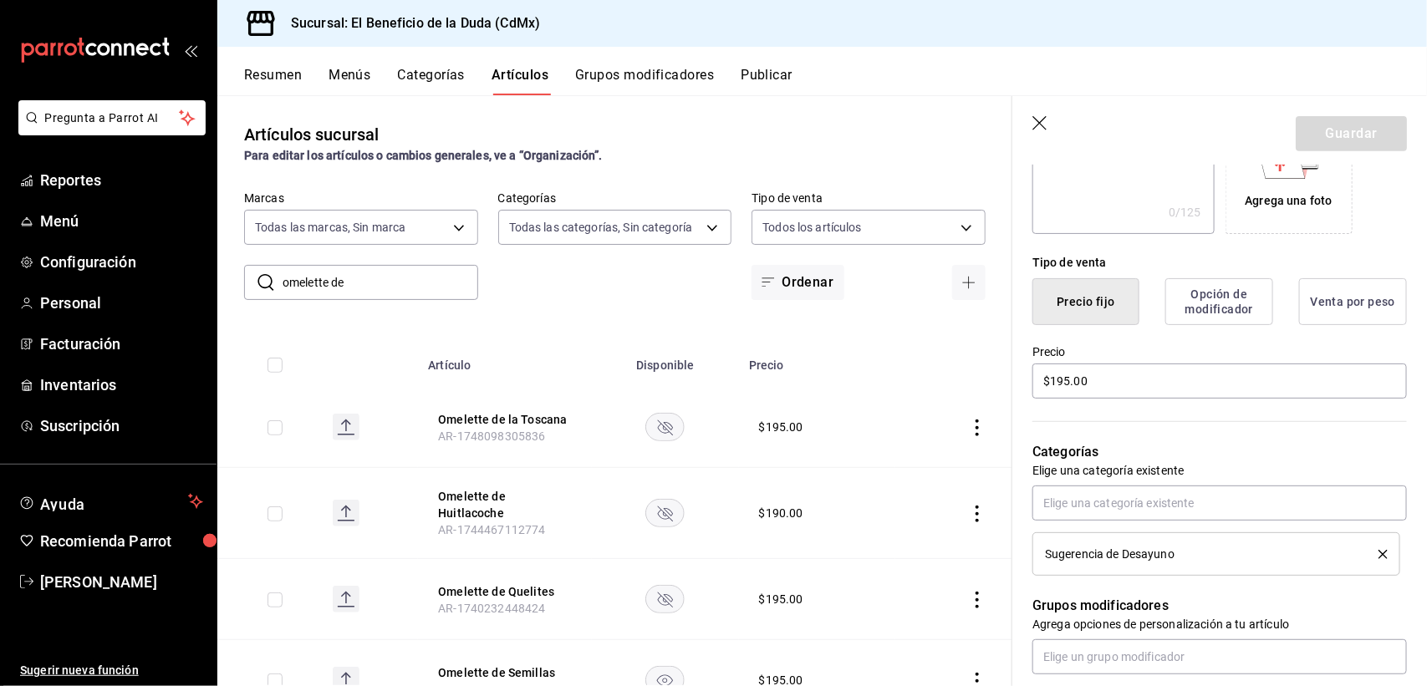
scroll to position [483, 0]
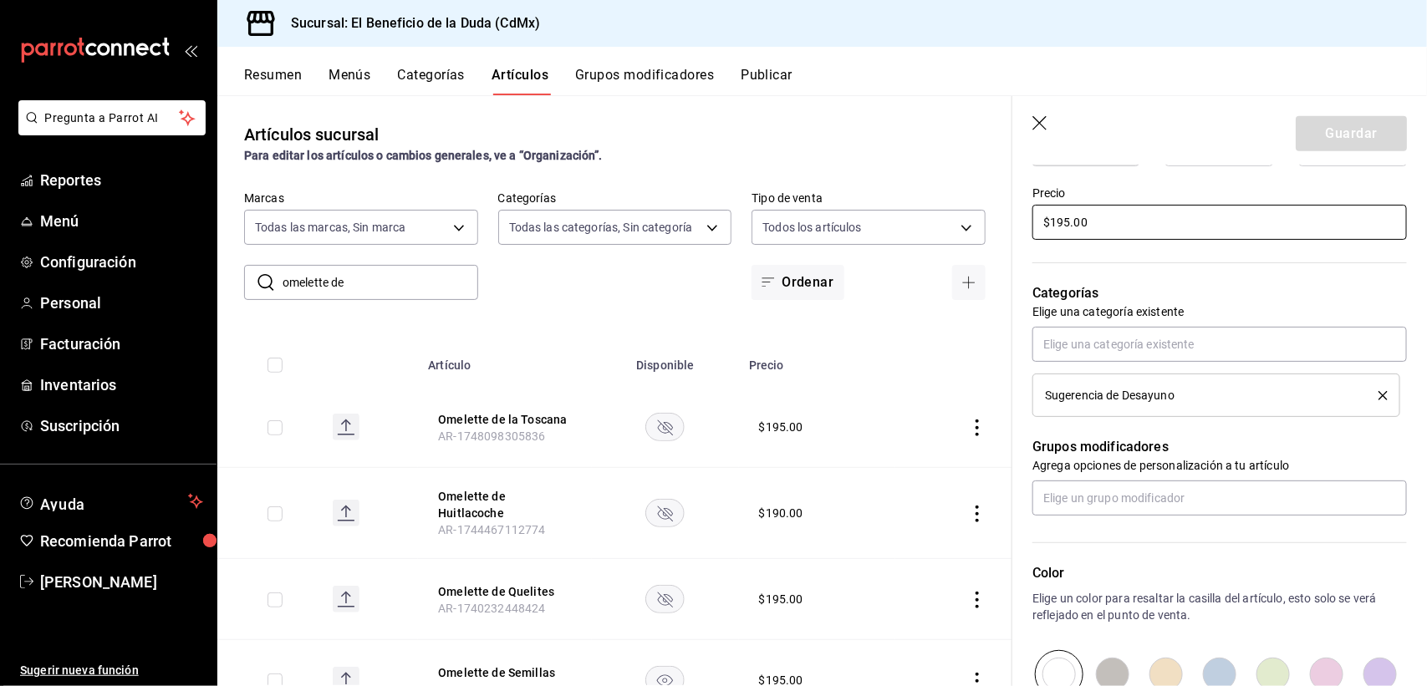
click at [1072, 223] on input "$195.00" at bounding box center [1219, 222] width 375 height 35
type input "$190.00"
click at [1343, 127] on button "Guardar" at bounding box center [1351, 133] width 111 height 35
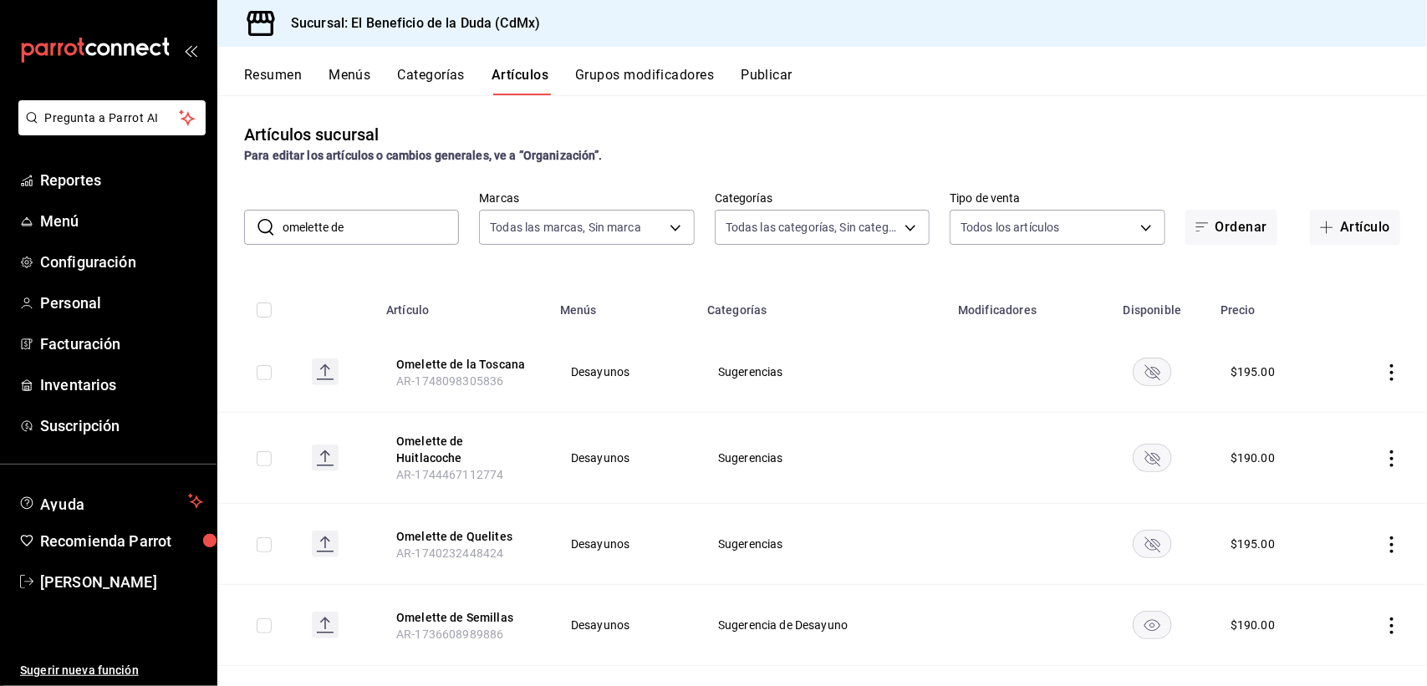
click at [372, 232] on input "omelette de" at bounding box center [371, 227] width 176 height 33
click at [385, 227] on input "omelette de" at bounding box center [371, 227] width 176 height 33
drag, startPoint x: 359, startPoint y: 222, endPoint x: 231, endPoint y: 222, distance: 128.7
click at [231, 222] on div "​ omelette de ​ Marcas Todas las marcas, Sin marca bc4ceb8a-cc6d-4241-a28d-2dd2…" at bounding box center [822, 218] width 1210 height 54
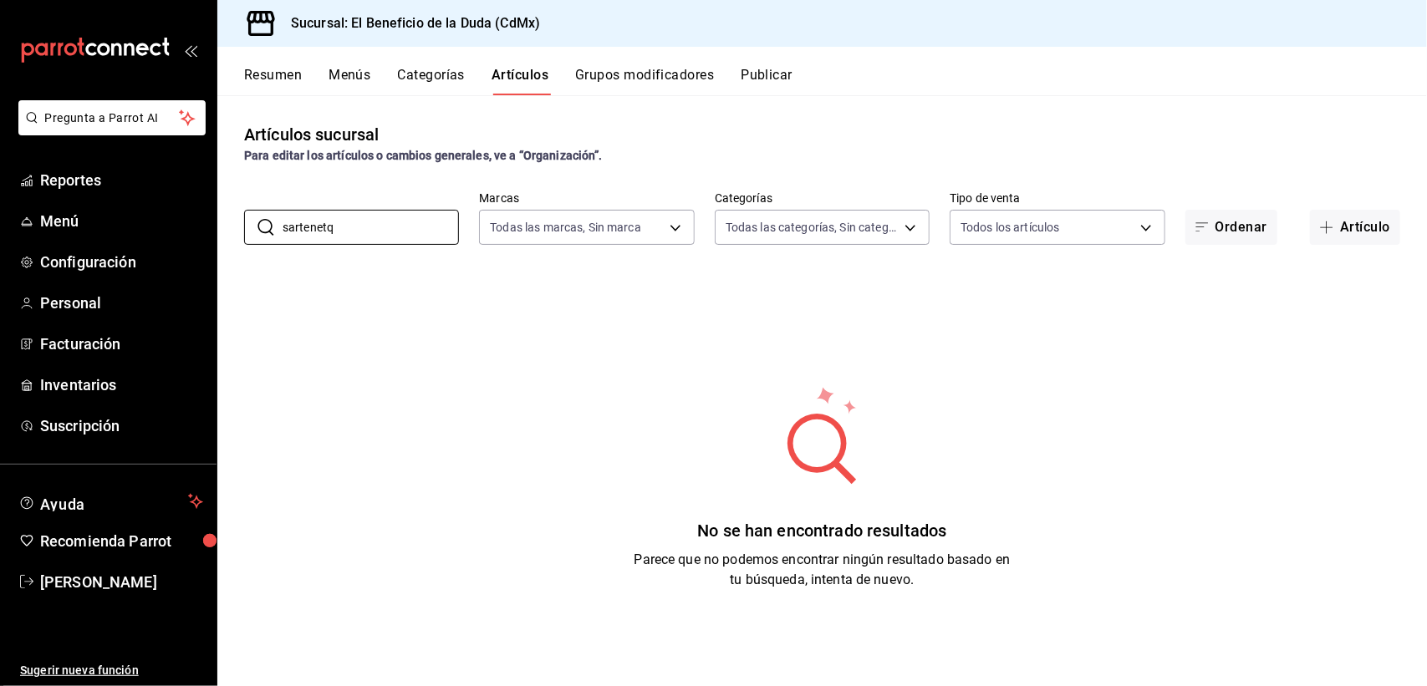
type input "sartenet"
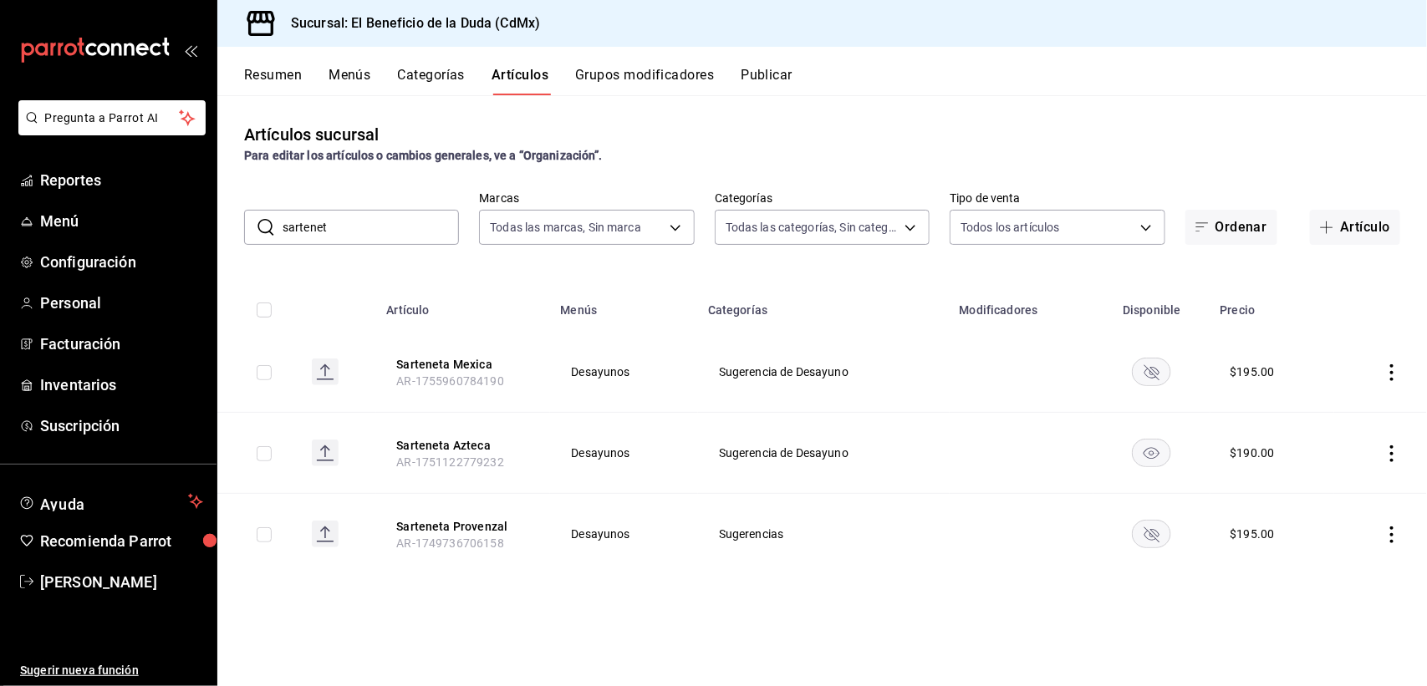
drag, startPoint x: 329, startPoint y: 224, endPoint x: 252, endPoint y: 236, distance: 77.8
click at [252, 236] on div "​ sartenet ​" at bounding box center [351, 227] width 215 height 35
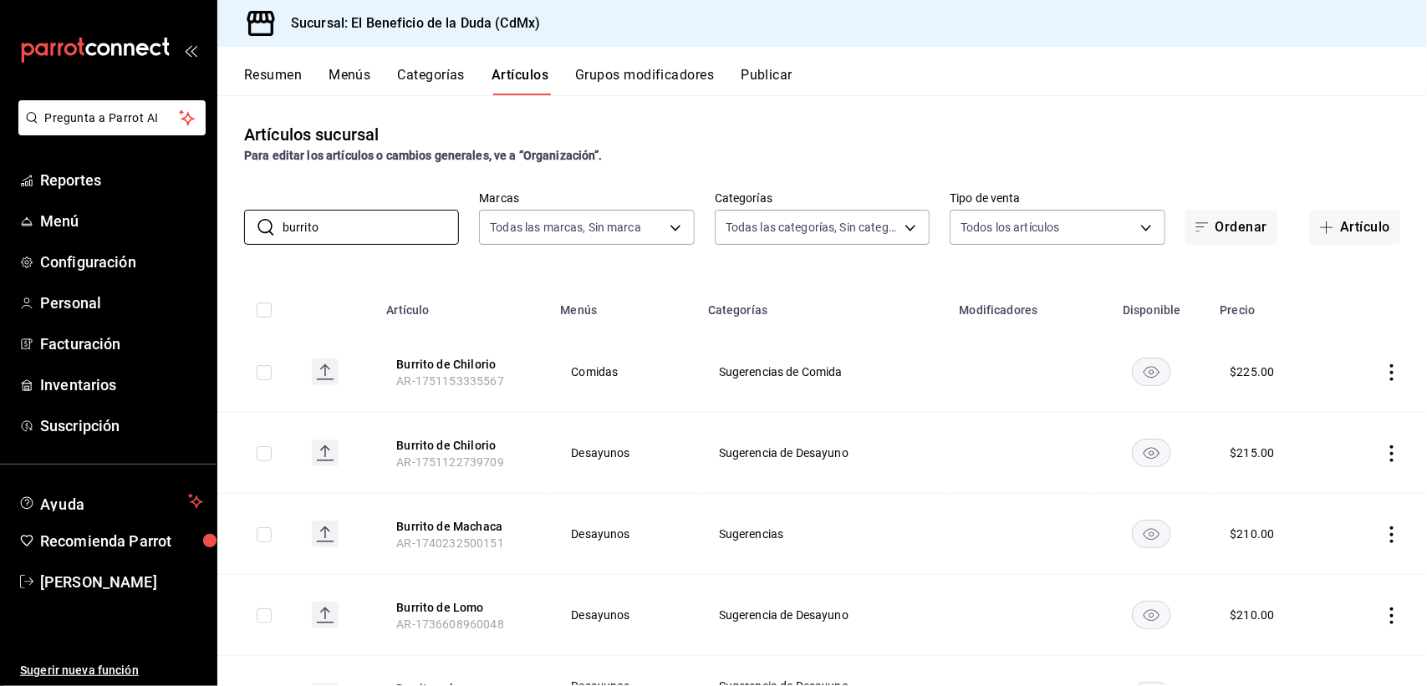
type input "burrito"
